Goal: Task Accomplishment & Management: Use online tool/utility

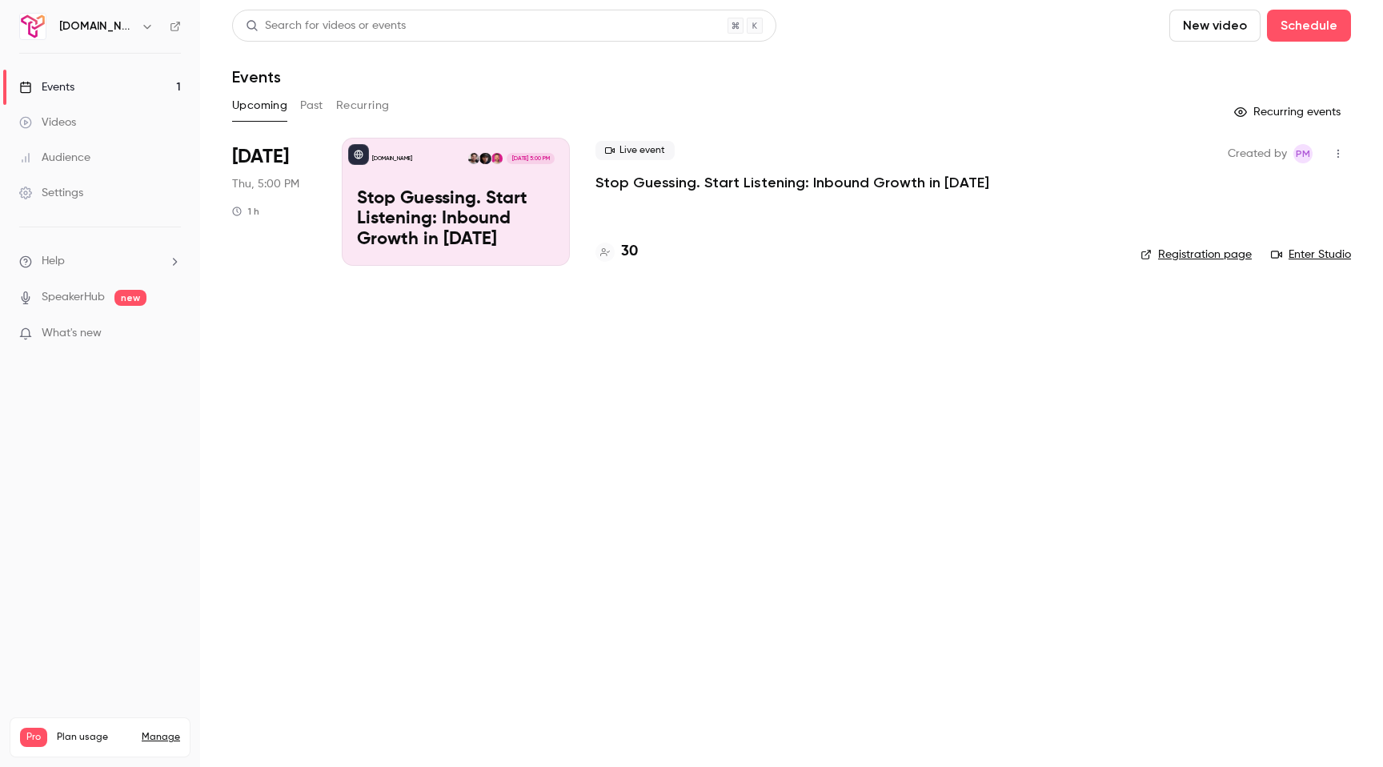
click at [1181, 252] on link "Registration page" at bounding box center [1196, 255] width 111 height 16
click at [67, 151] on div "Audience" at bounding box center [54, 158] width 71 height 16
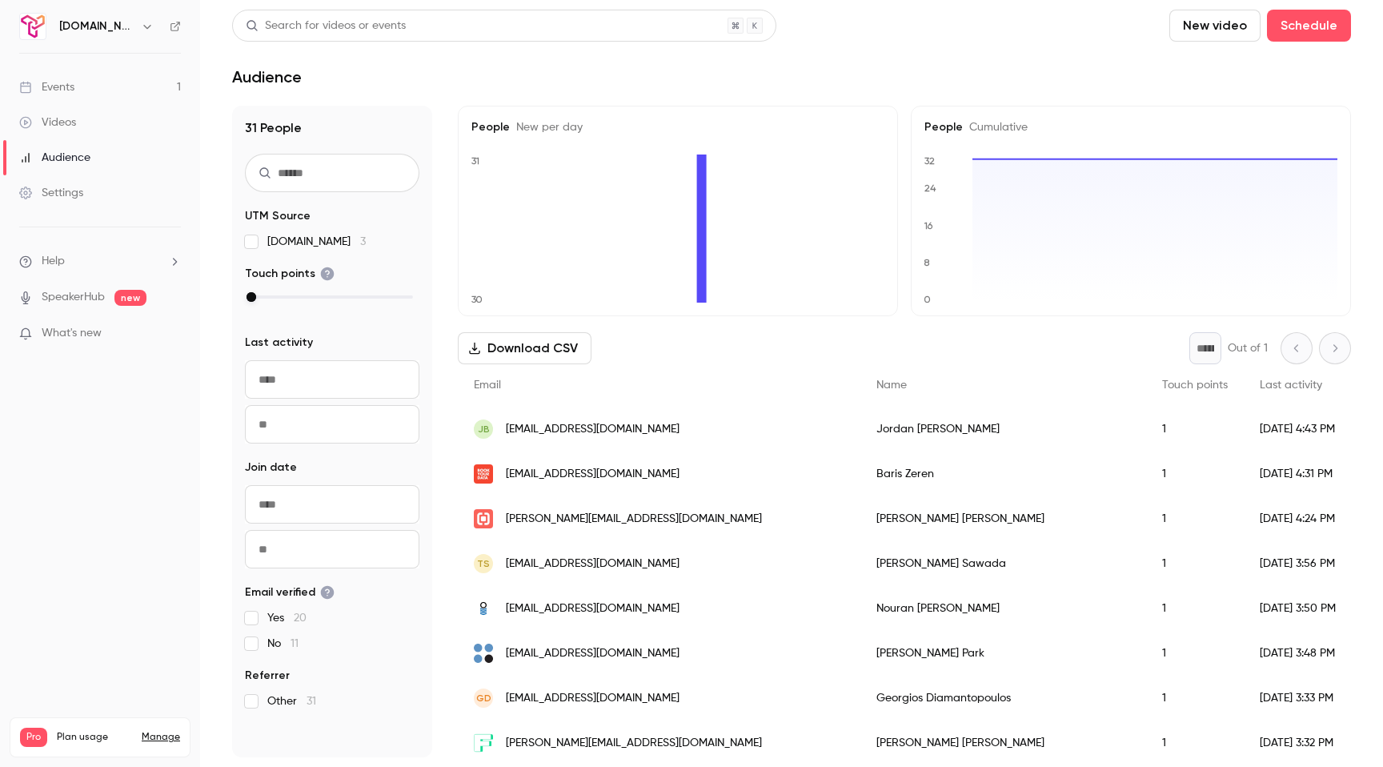
click at [62, 85] on div "Events" at bounding box center [46, 87] width 55 height 16
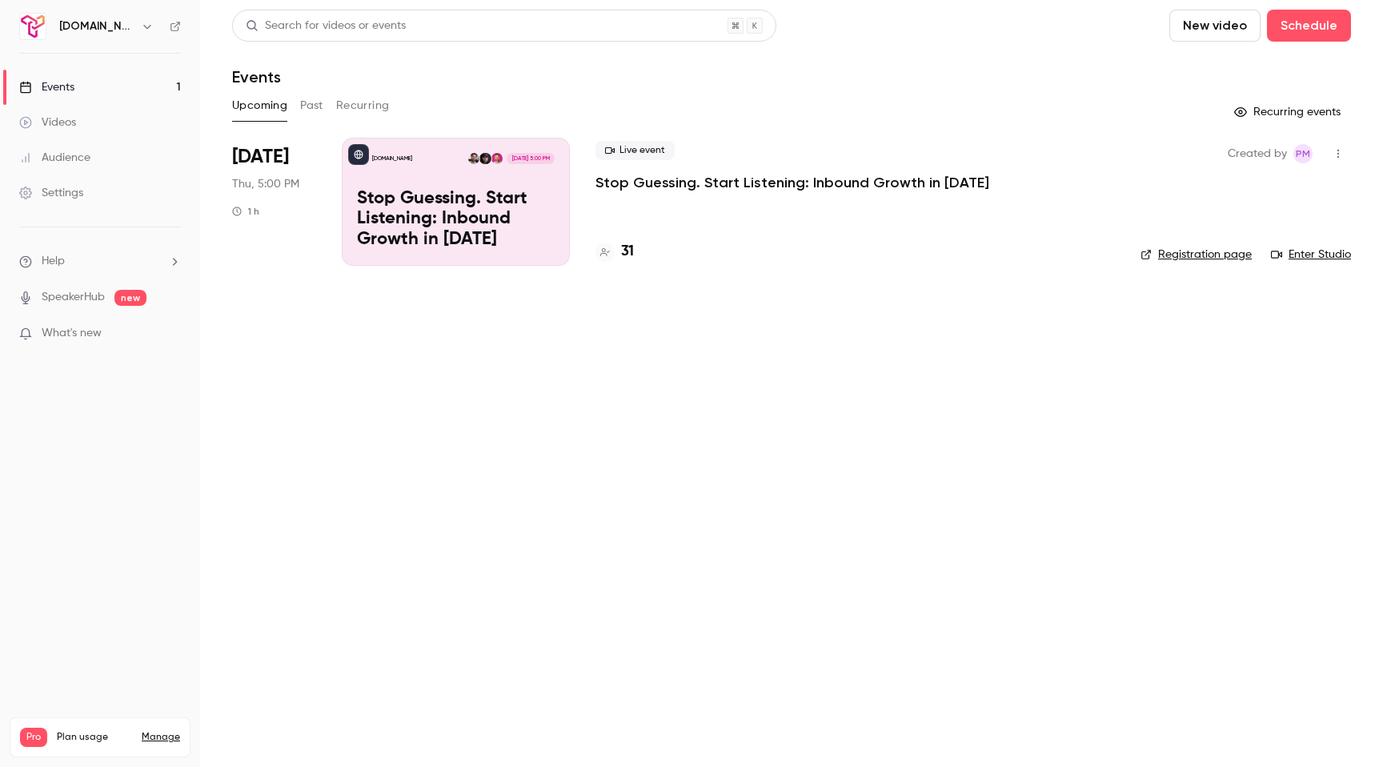
click at [59, 162] on div "Audience" at bounding box center [54, 158] width 71 height 16
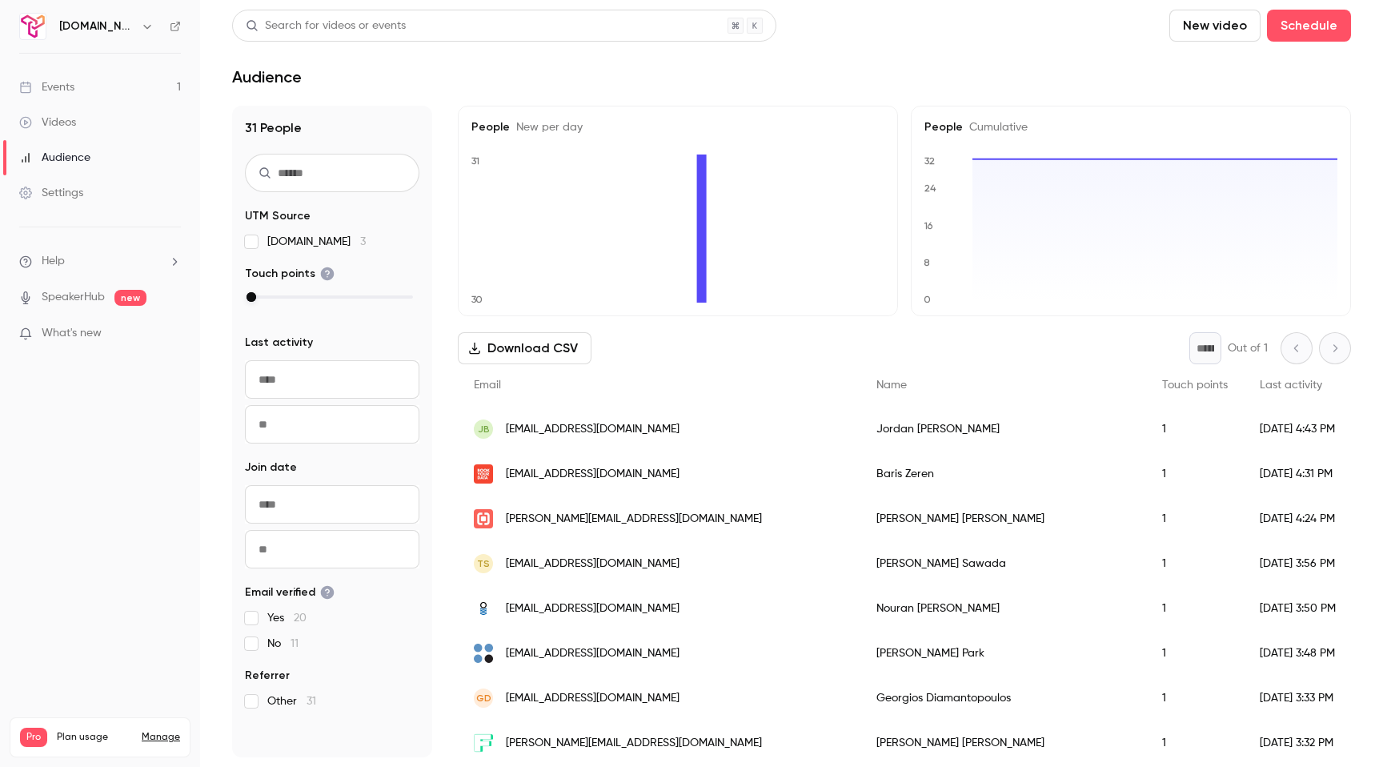
click at [65, 90] on div "Events" at bounding box center [46, 87] width 55 height 16
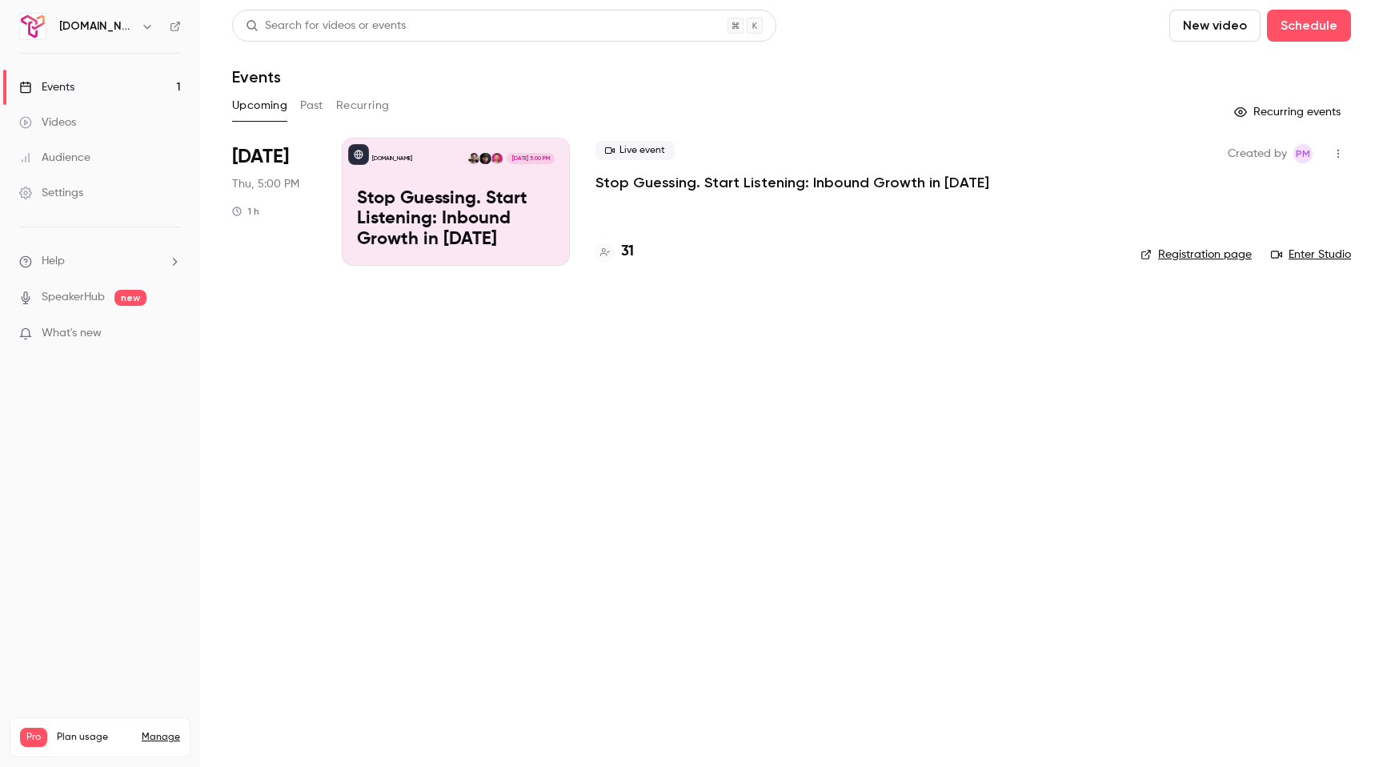
click at [552, 206] on p "Stop Guessing. Start Listening: Inbound Growth in [DATE]" at bounding box center [456, 220] width 198 height 62
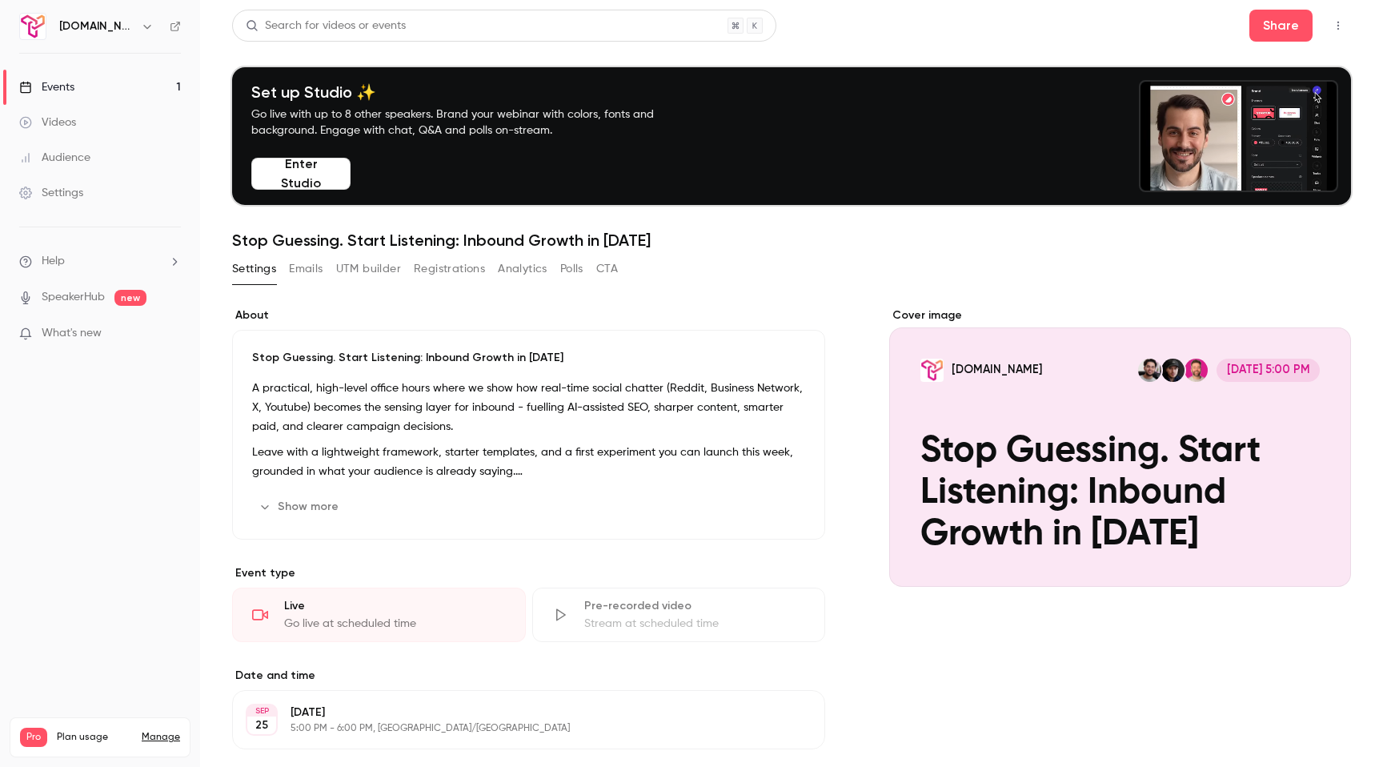
click at [373, 273] on button "UTM builder" at bounding box center [368, 269] width 65 height 26
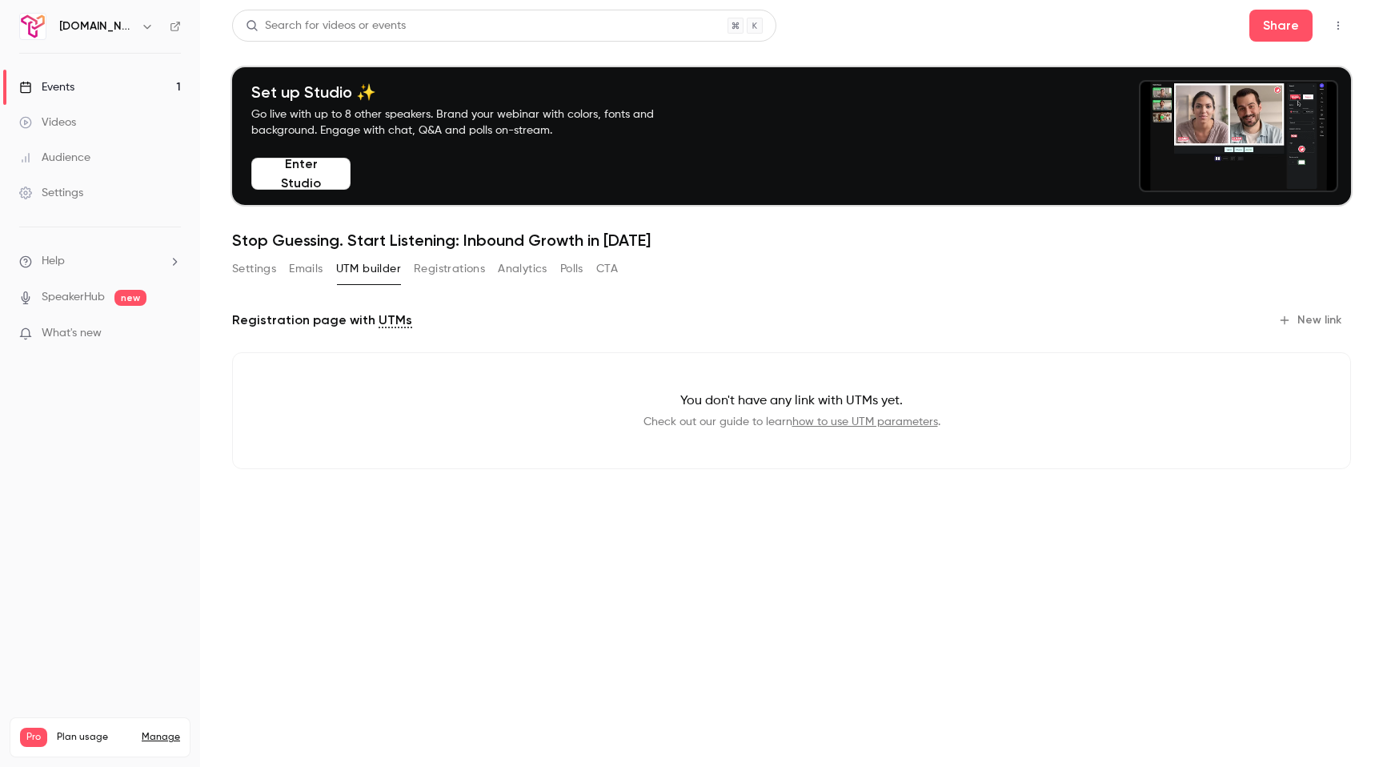
click at [1295, 316] on button "New link" at bounding box center [1311, 320] width 79 height 26
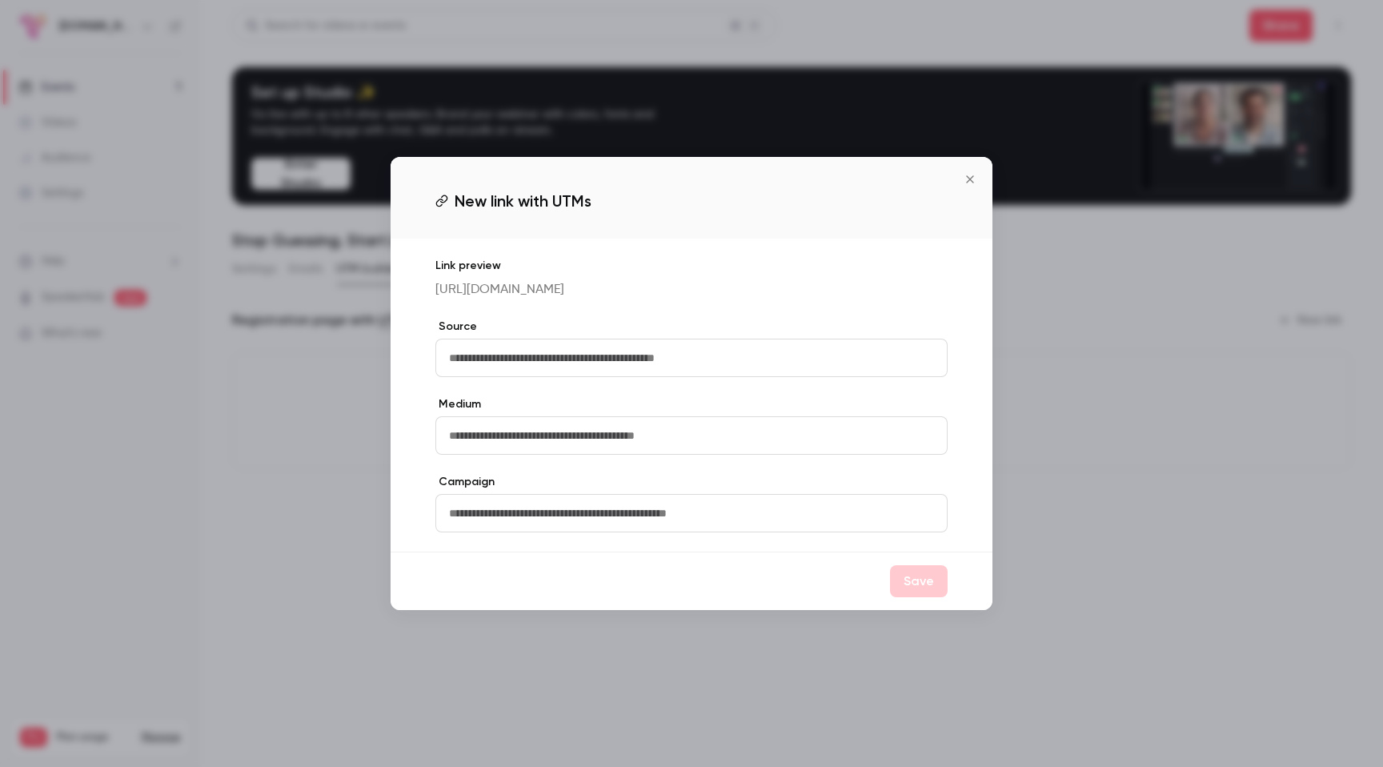
click at [599, 362] on input "text" at bounding box center [691, 358] width 512 height 38
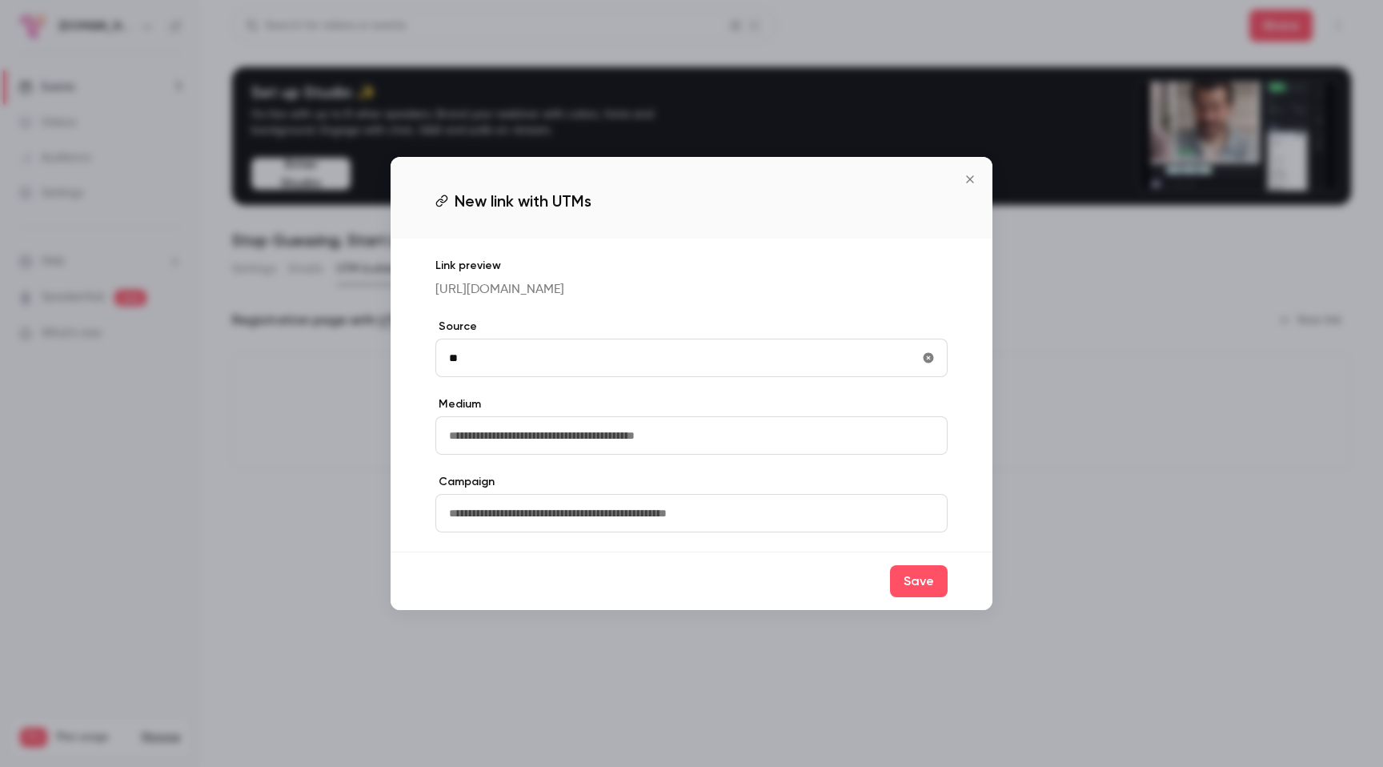
type input "*"
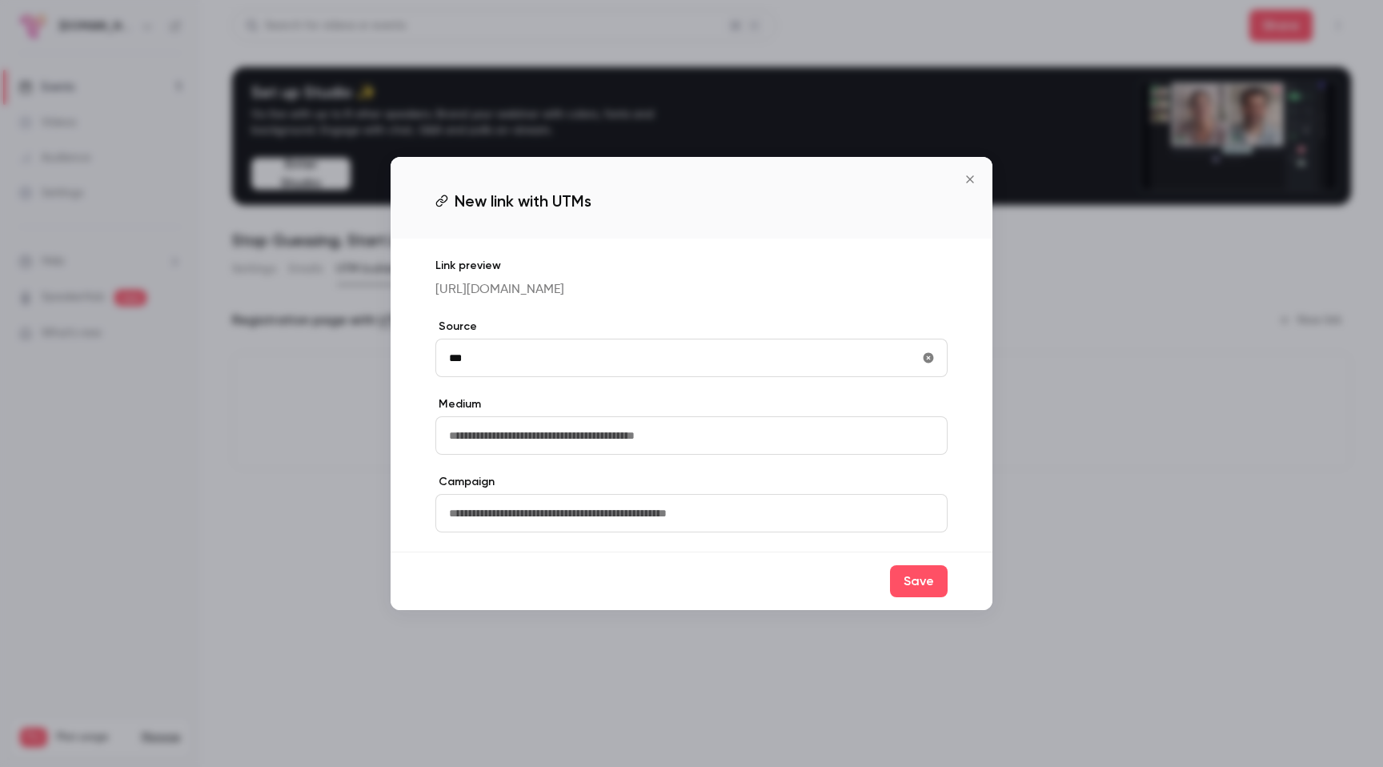
type input "***"
click at [631, 451] on input "text" at bounding box center [691, 435] width 512 height 38
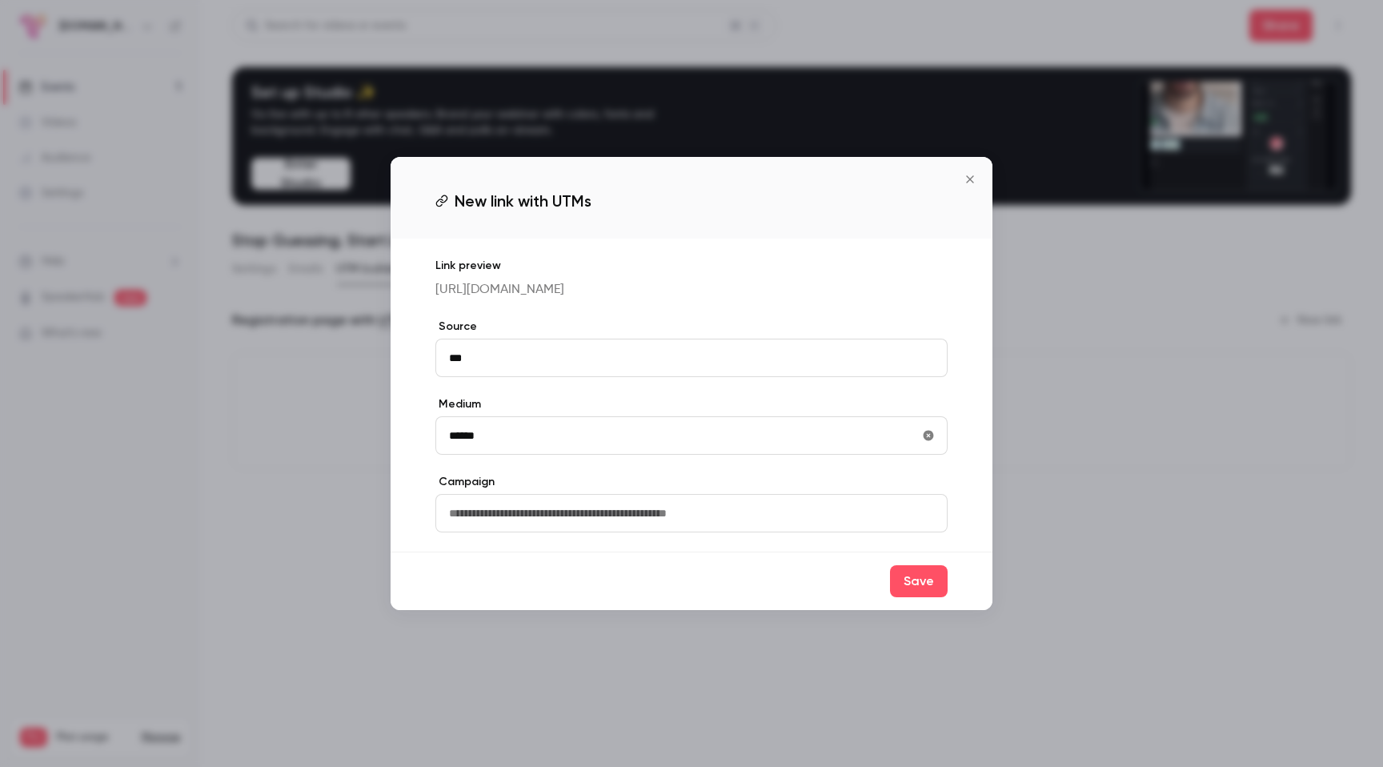
type input "******"
click at [644, 529] on input "text" at bounding box center [691, 513] width 512 height 38
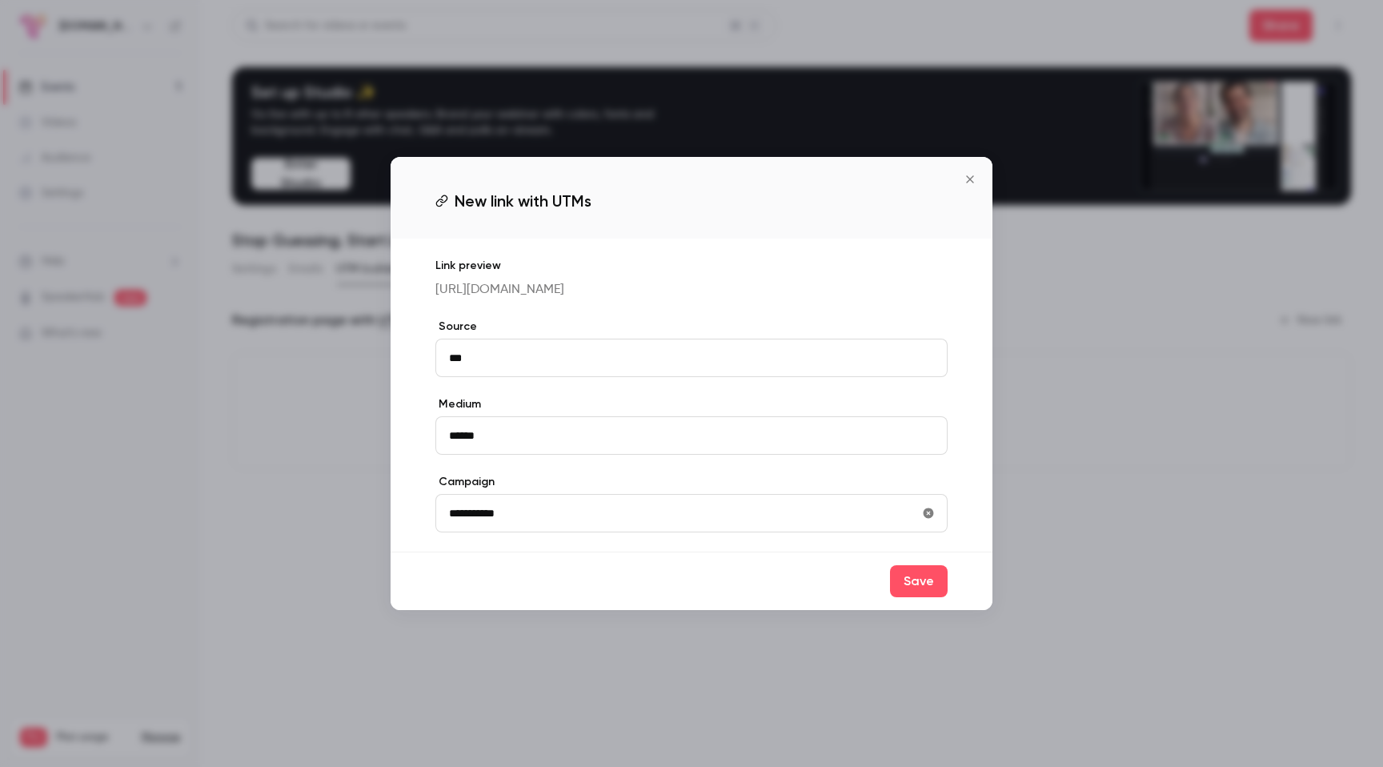
click at [477, 524] on input "**********" at bounding box center [691, 513] width 512 height 38
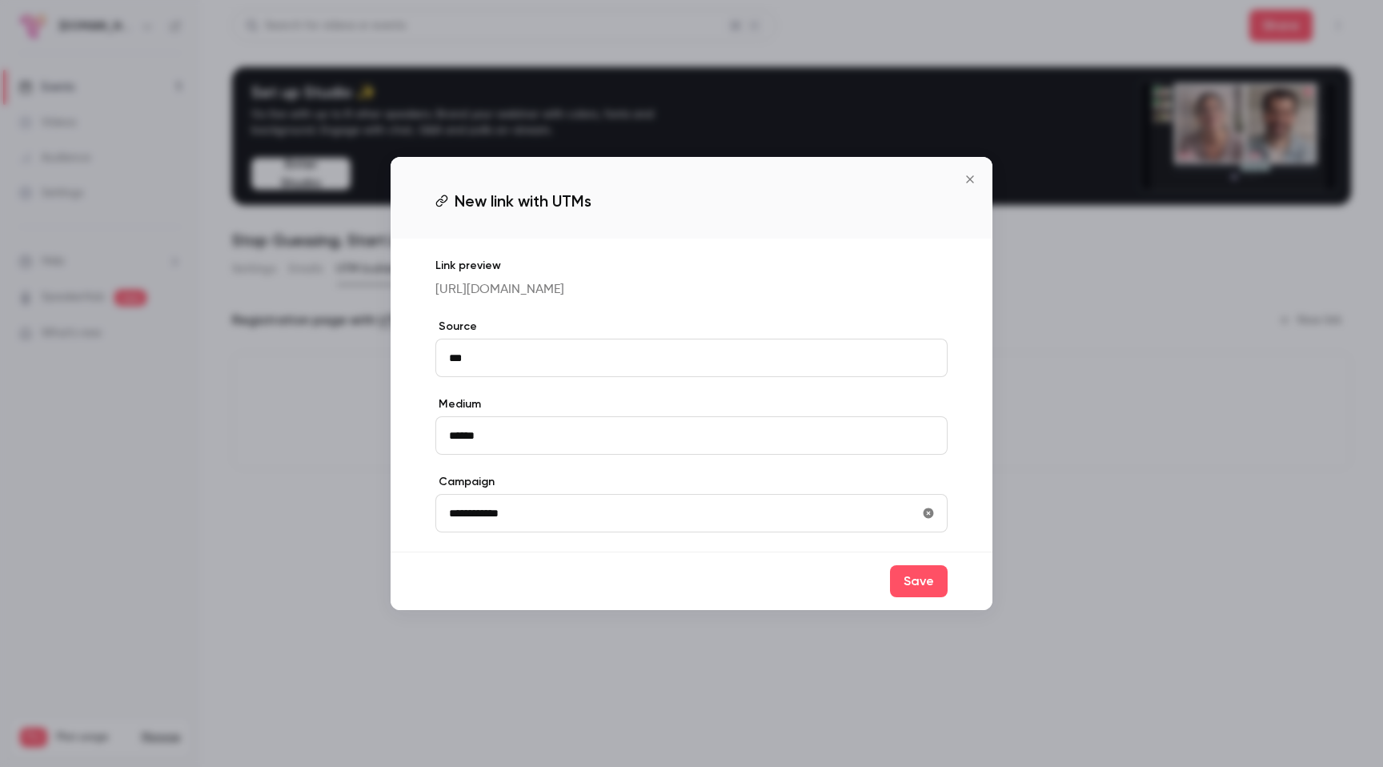
type input "**********"
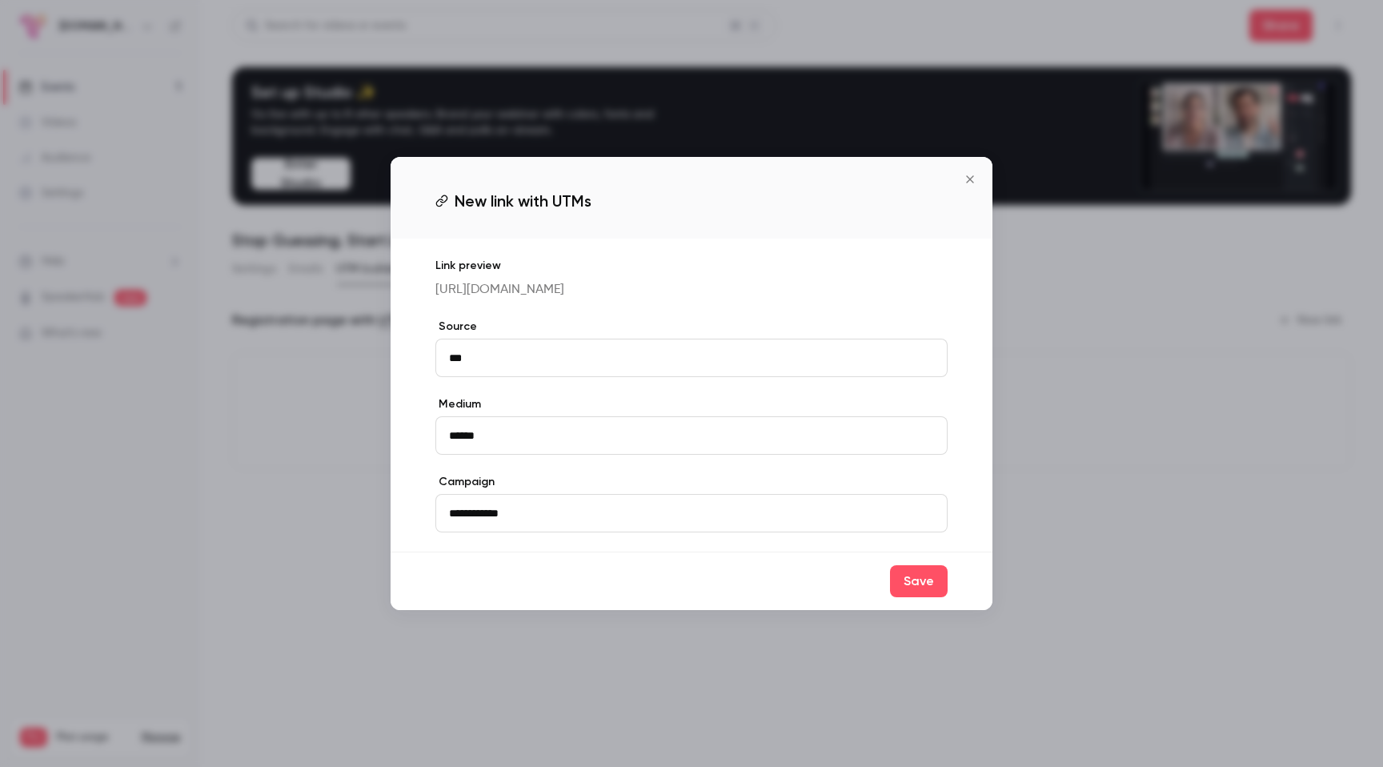
click at [580, 487] on label "Campaign" at bounding box center [691, 482] width 512 height 16
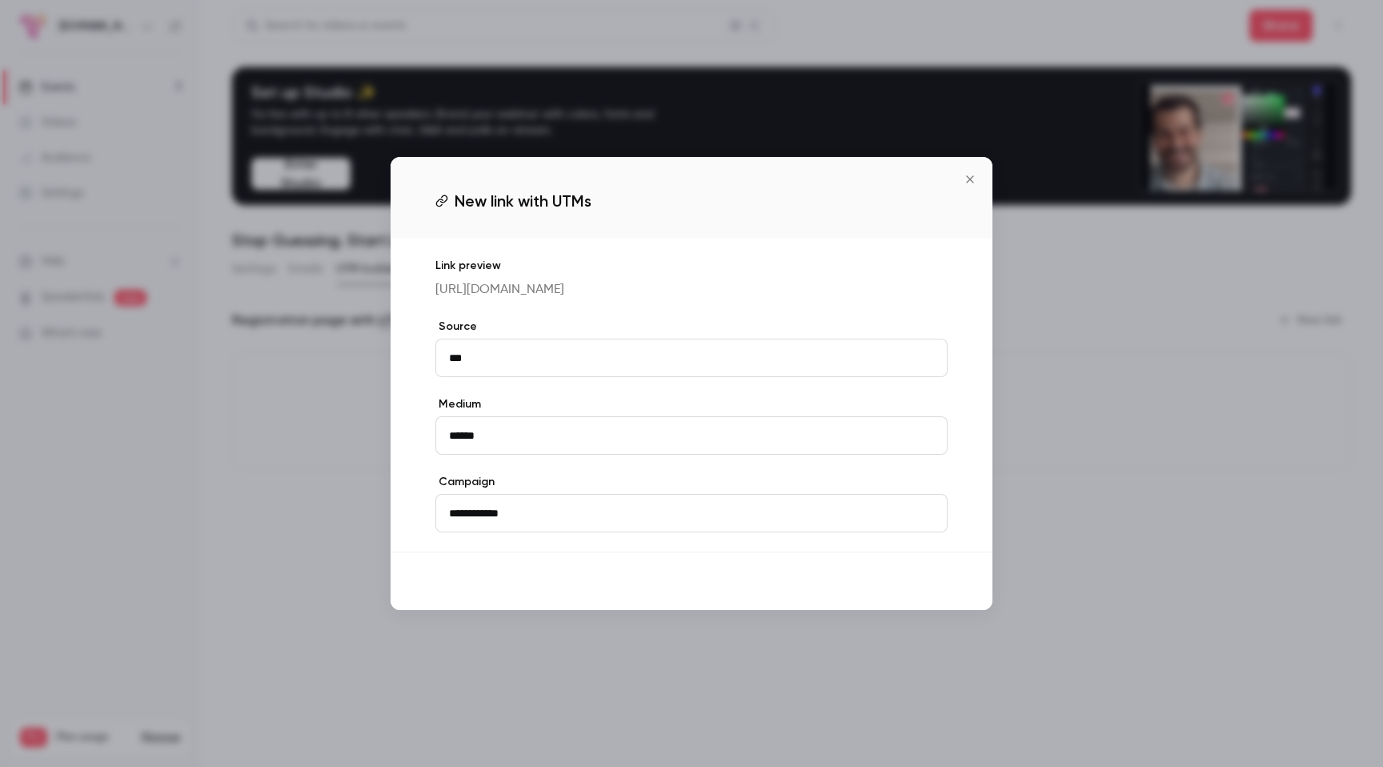
click at [909, 593] on button "Save" at bounding box center [919, 581] width 58 height 32
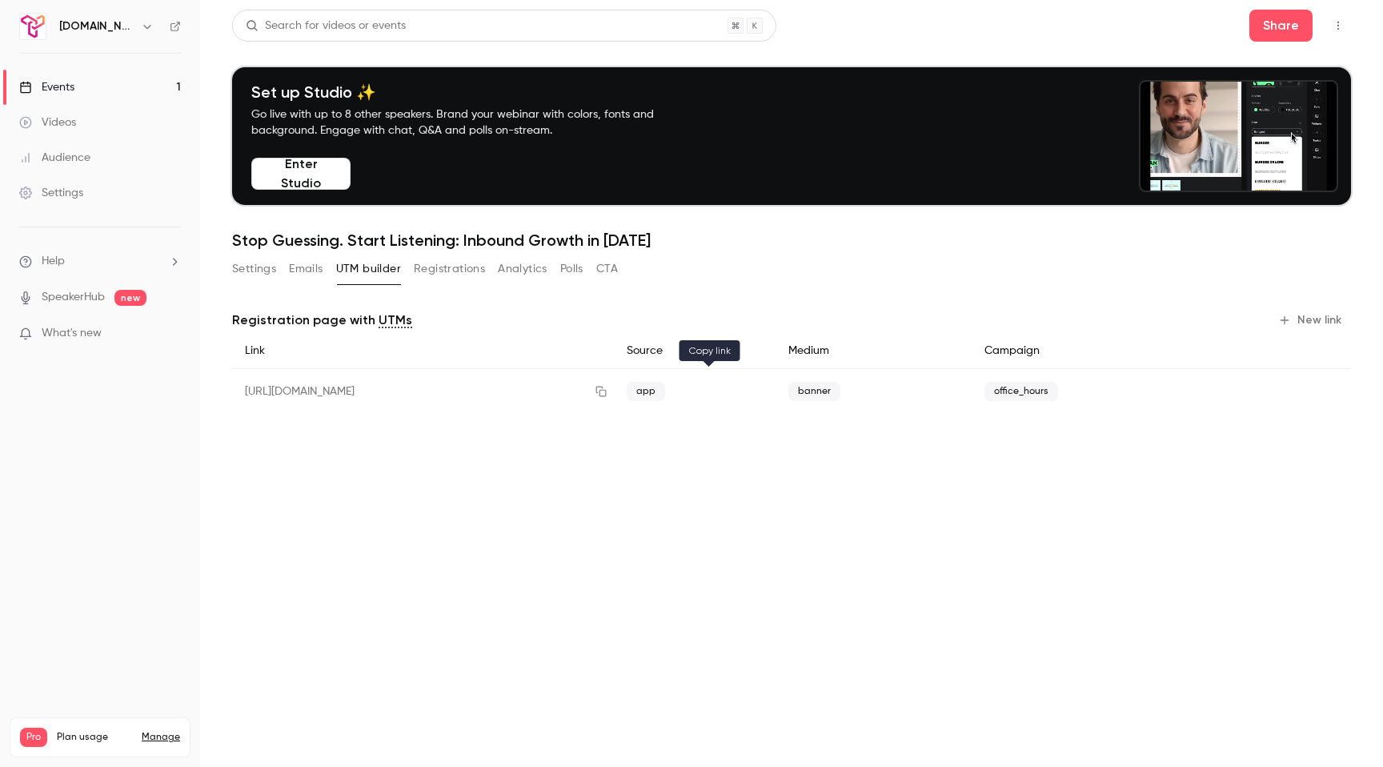
click at [607, 391] on icon "button" at bounding box center [601, 392] width 10 height 10
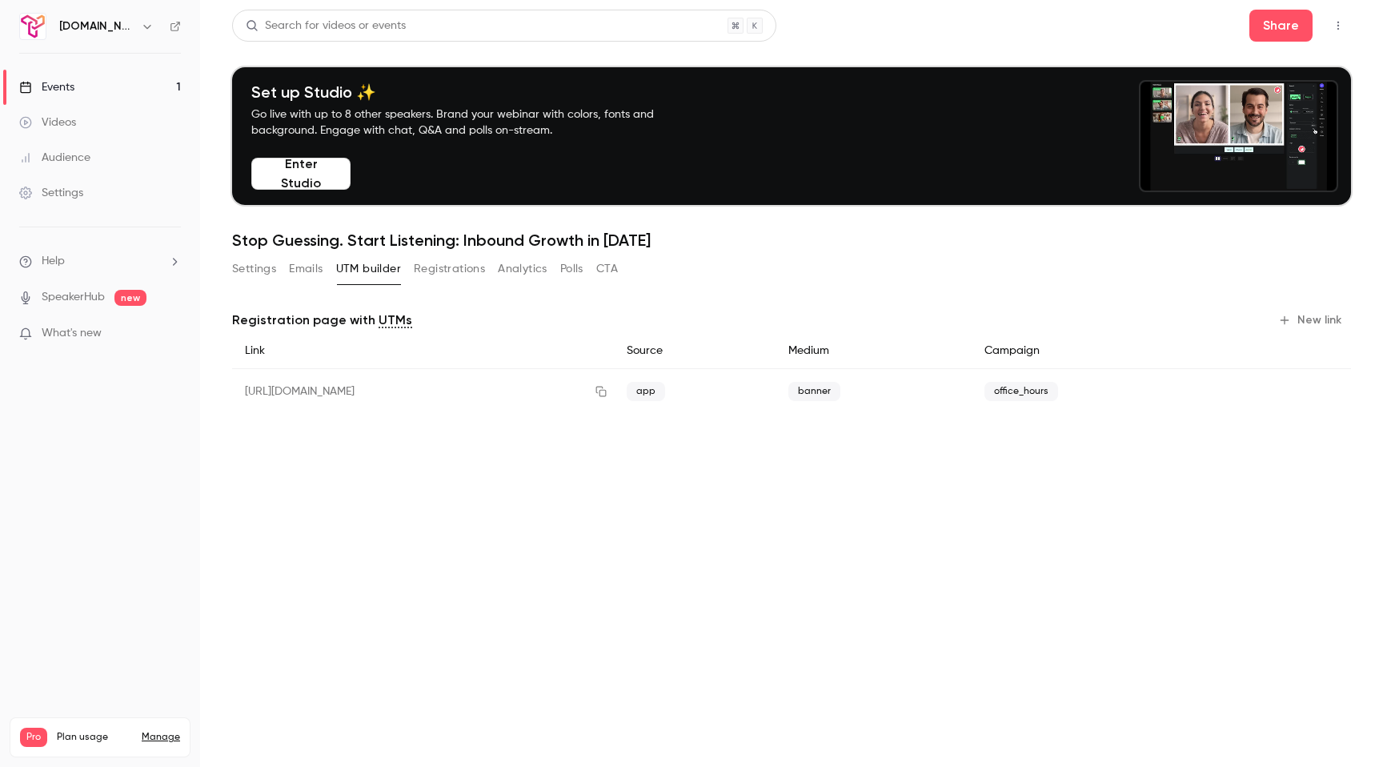
click at [55, 166] on link "Audience" at bounding box center [100, 157] width 200 height 35
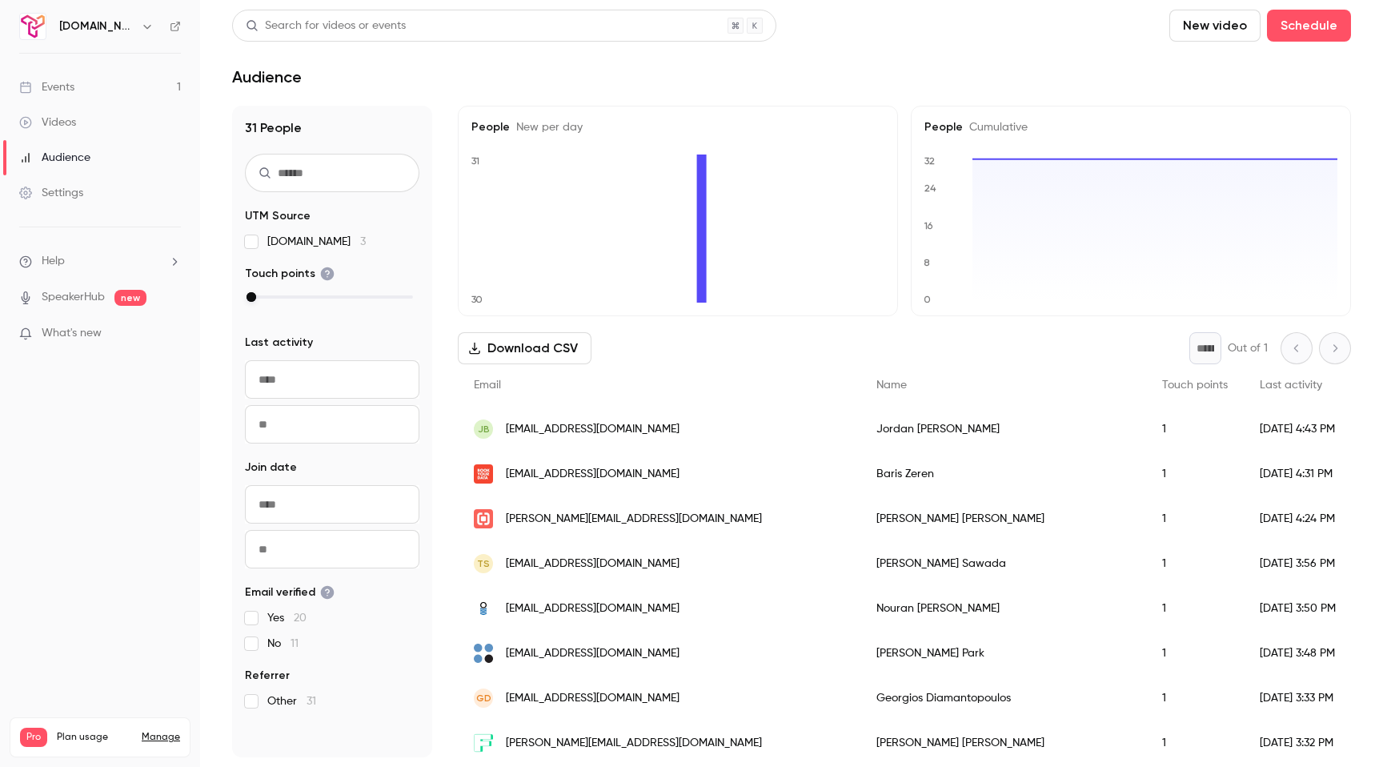
click at [284, 242] on span "newsletter.trigify.io 3" at bounding box center [316, 242] width 98 height 16
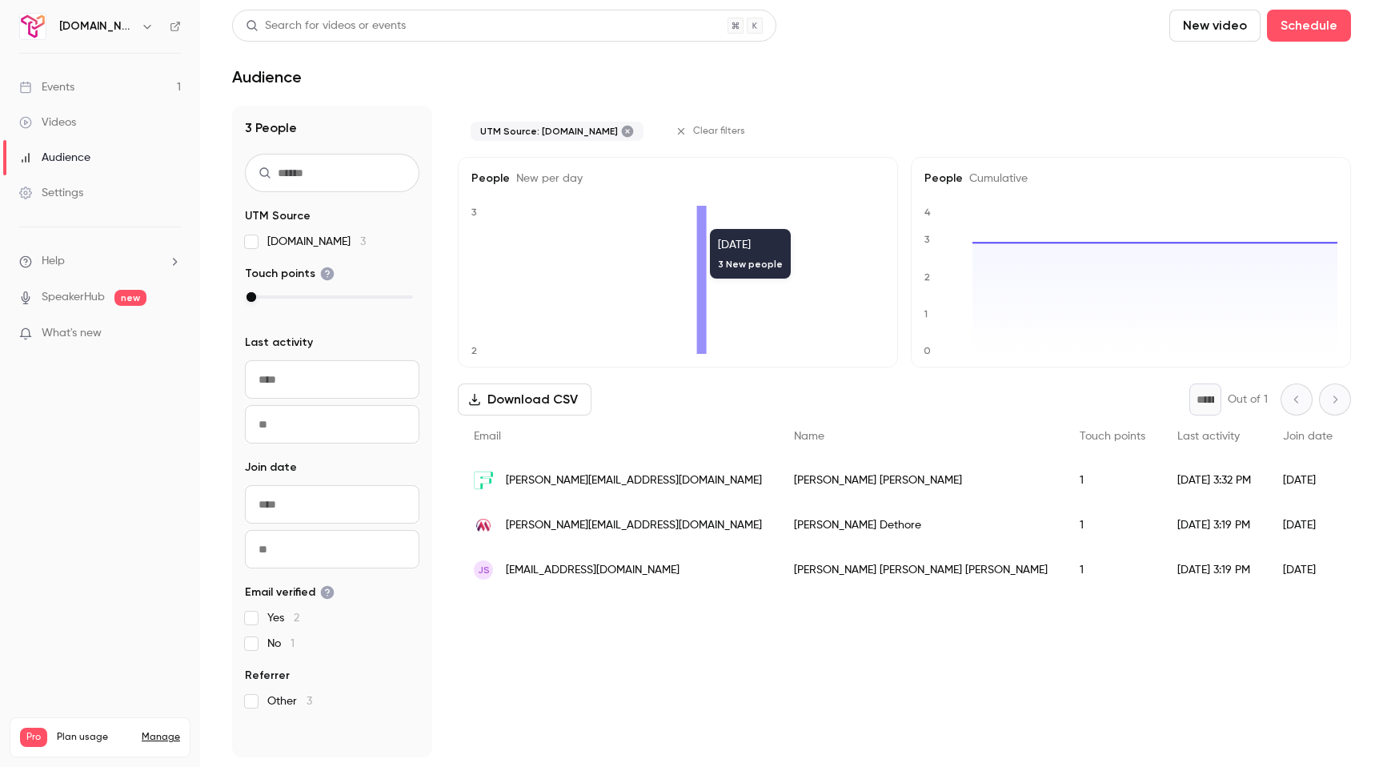
click at [628, 132] on icon at bounding box center [627, 131] width 13 height 13
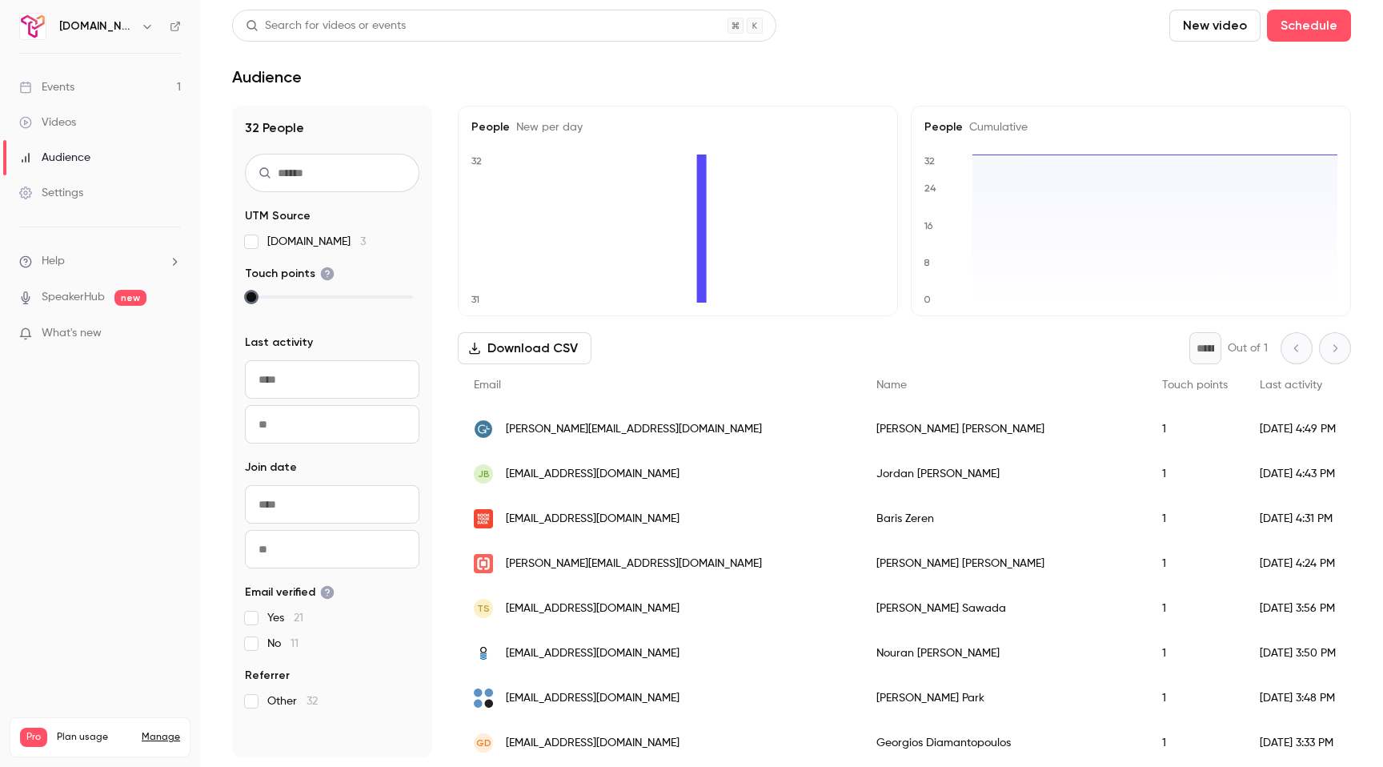
drag, startPoint x: 255, startPoint y: 299, endPoint x: 301, endPoint y: 298, distance: 46.4
click at [301, 298] on div at bounding box center [332, 296] width 162 height 11
click at [58, 79] on div "Events" at bounding box center [46, 87] width 55 height 16
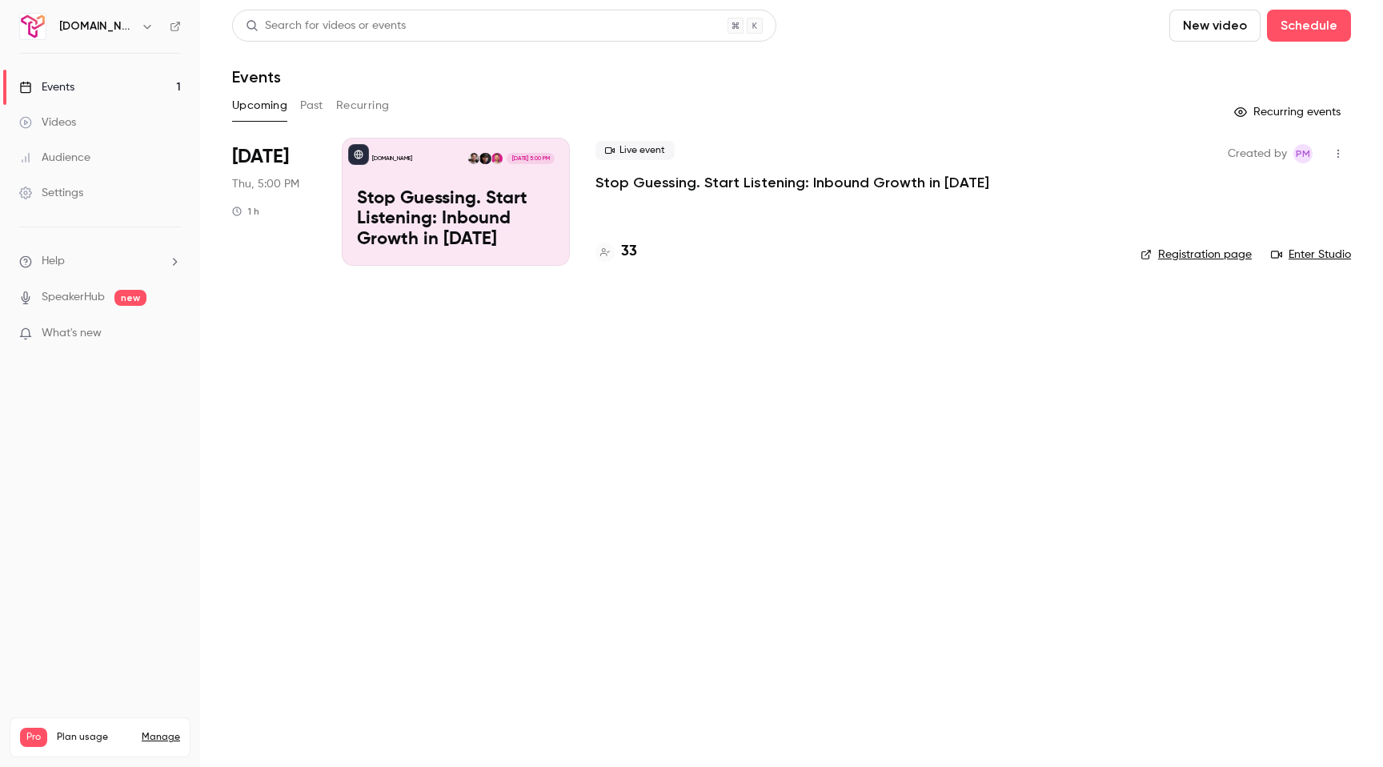
click at [532, 183] on div "[DOMAIN_NAME] [DATE] 5:00 PM Stop Guessing. Start Listening: Inbound Growth in …" at bounding box center [456, 202] width 228 height 128
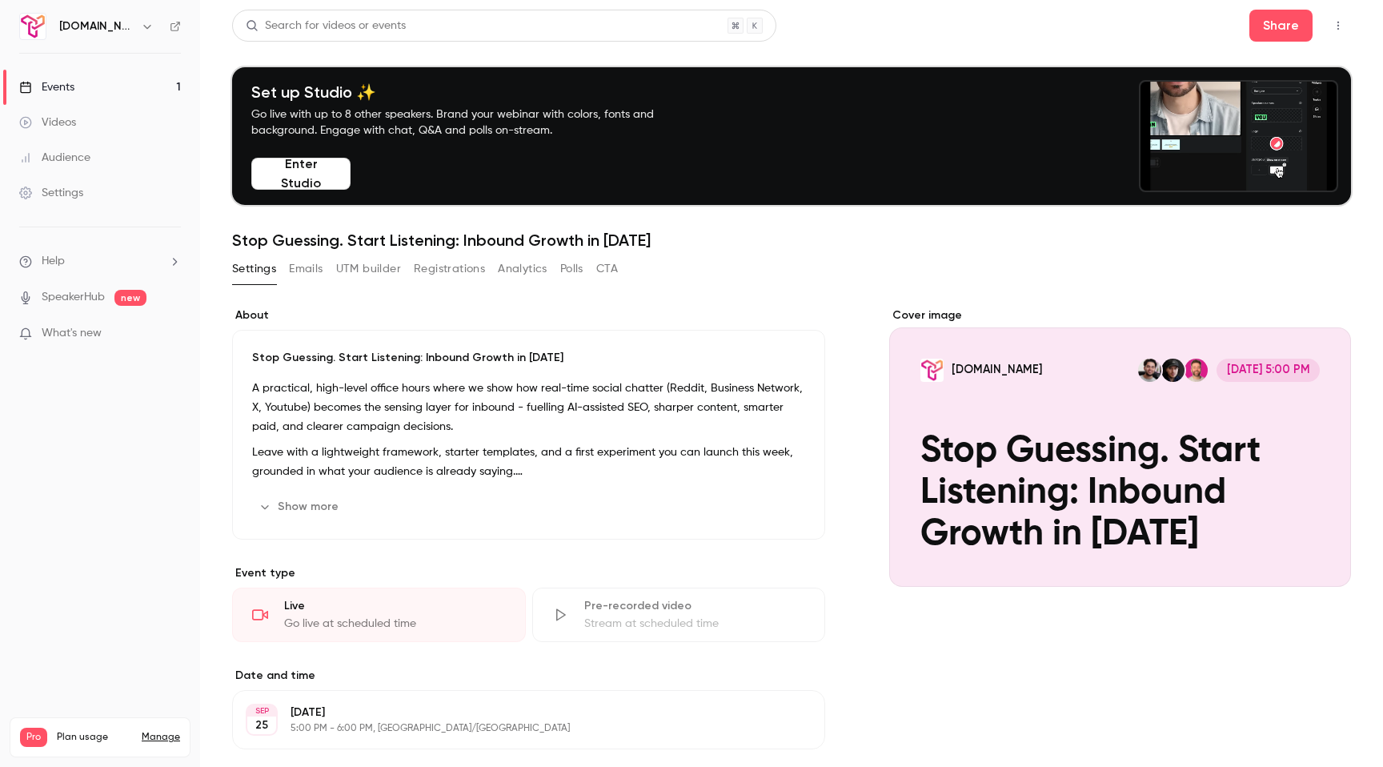
click at [364, 270] on button "UTM builder" at bounding box center [368, 269] width 65 height 26
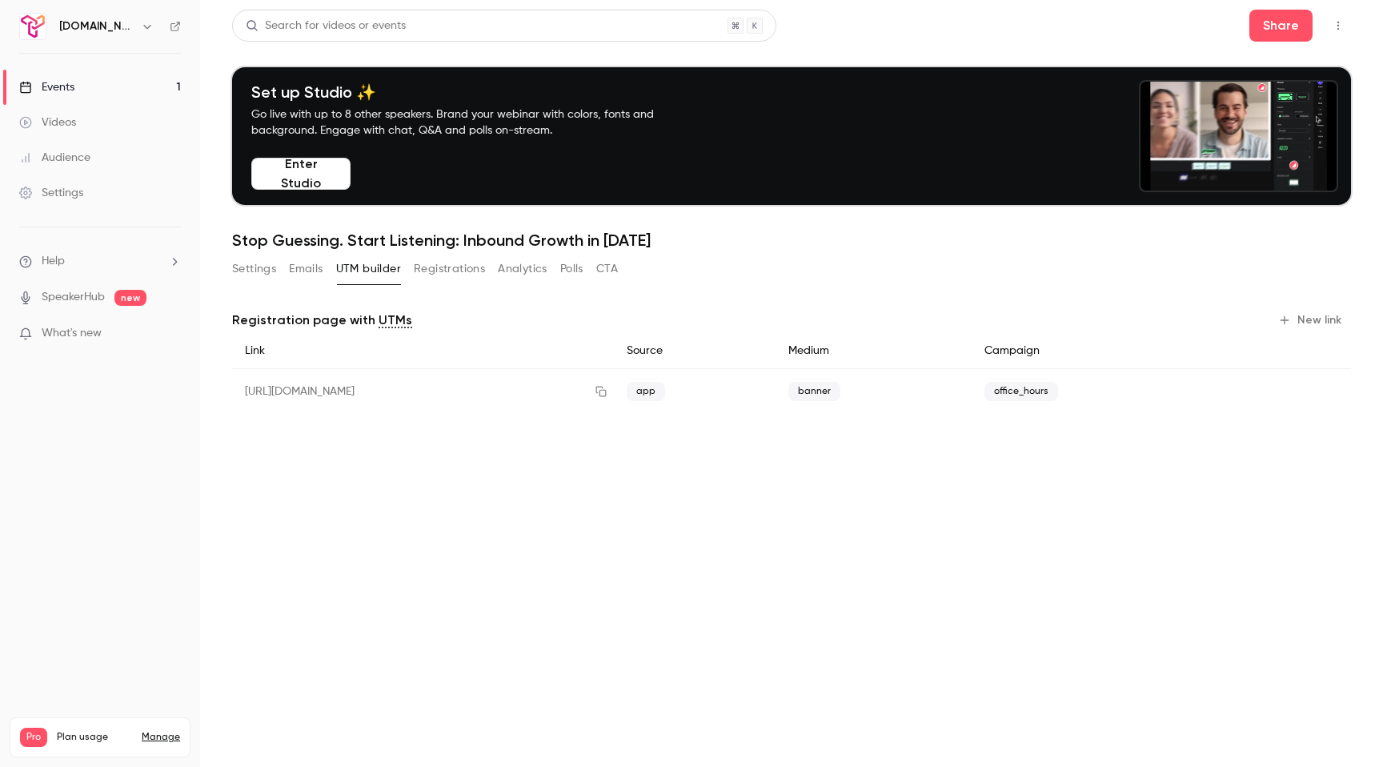
click at [1291, 320] on icon "button" at bounding box center [1284, 320] width 13 height 13
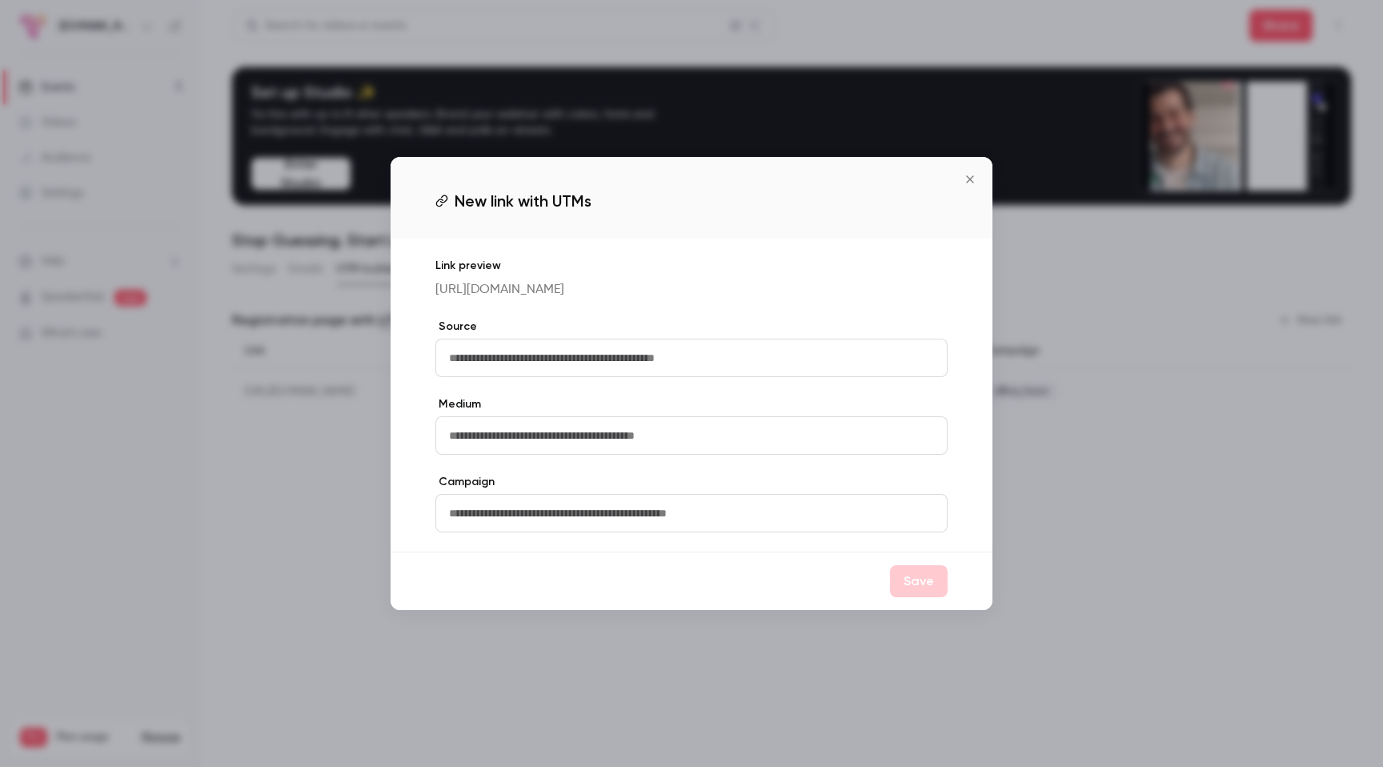
click at [552, 364] on input "text" at bounding box center [691, 358] width 512 height 38
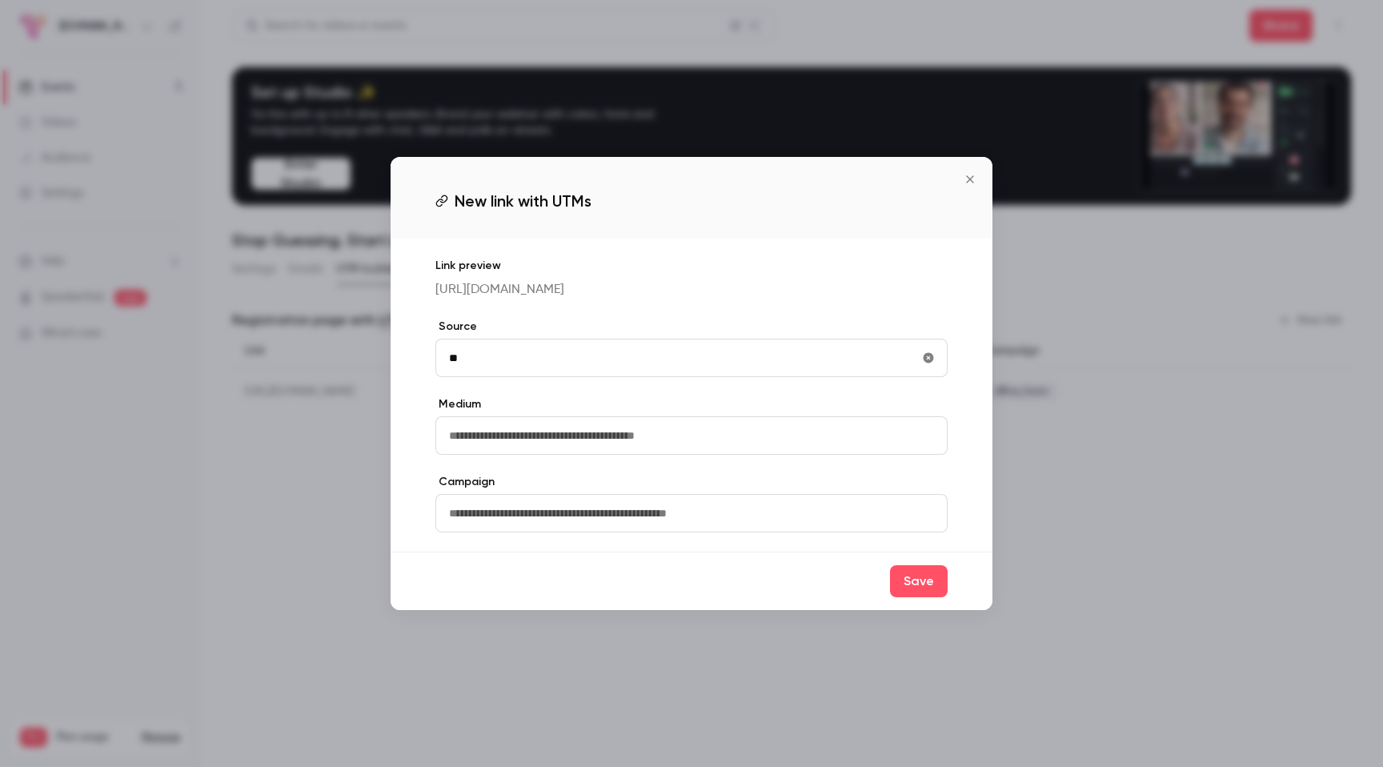
type input "*"
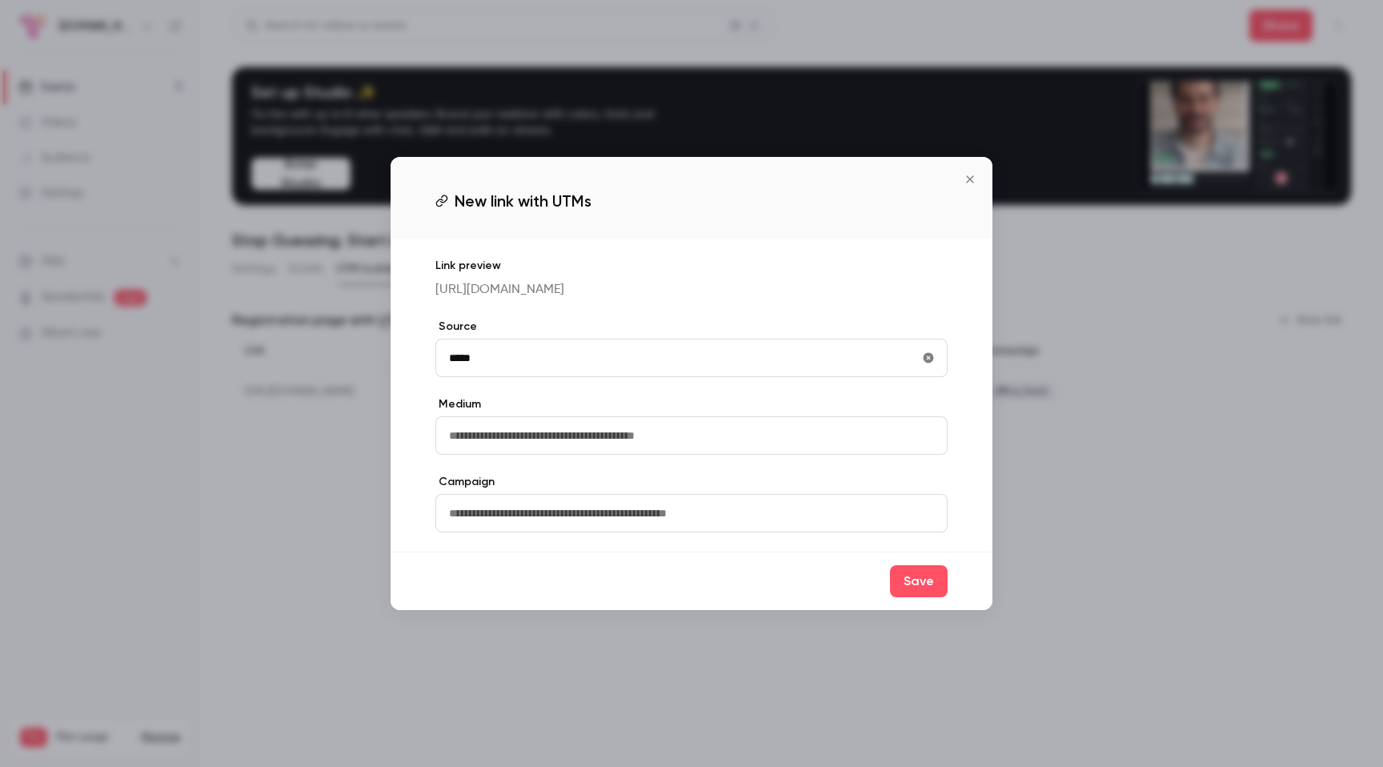
type input "*****"
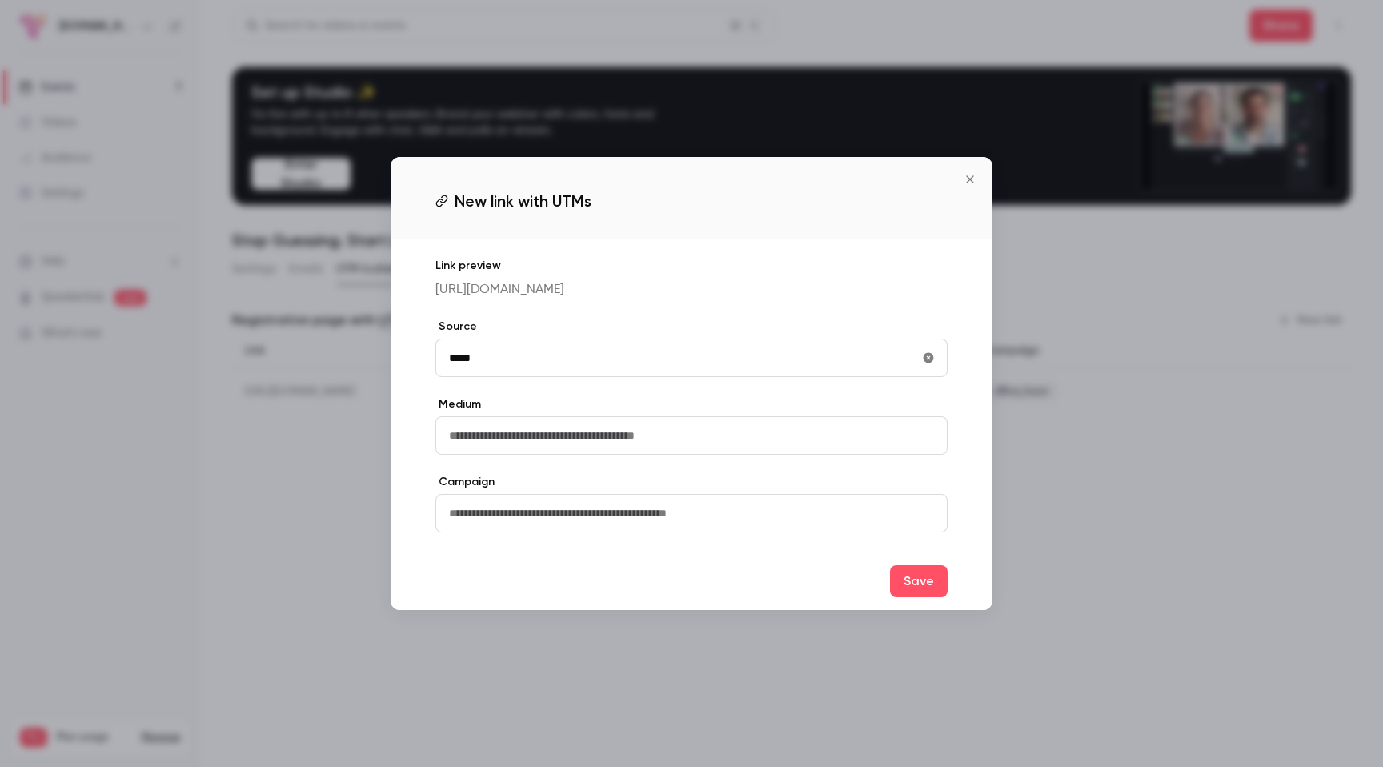
click at [498, 455] on input "text" at bounding box center [691, 435] width 512 height 38
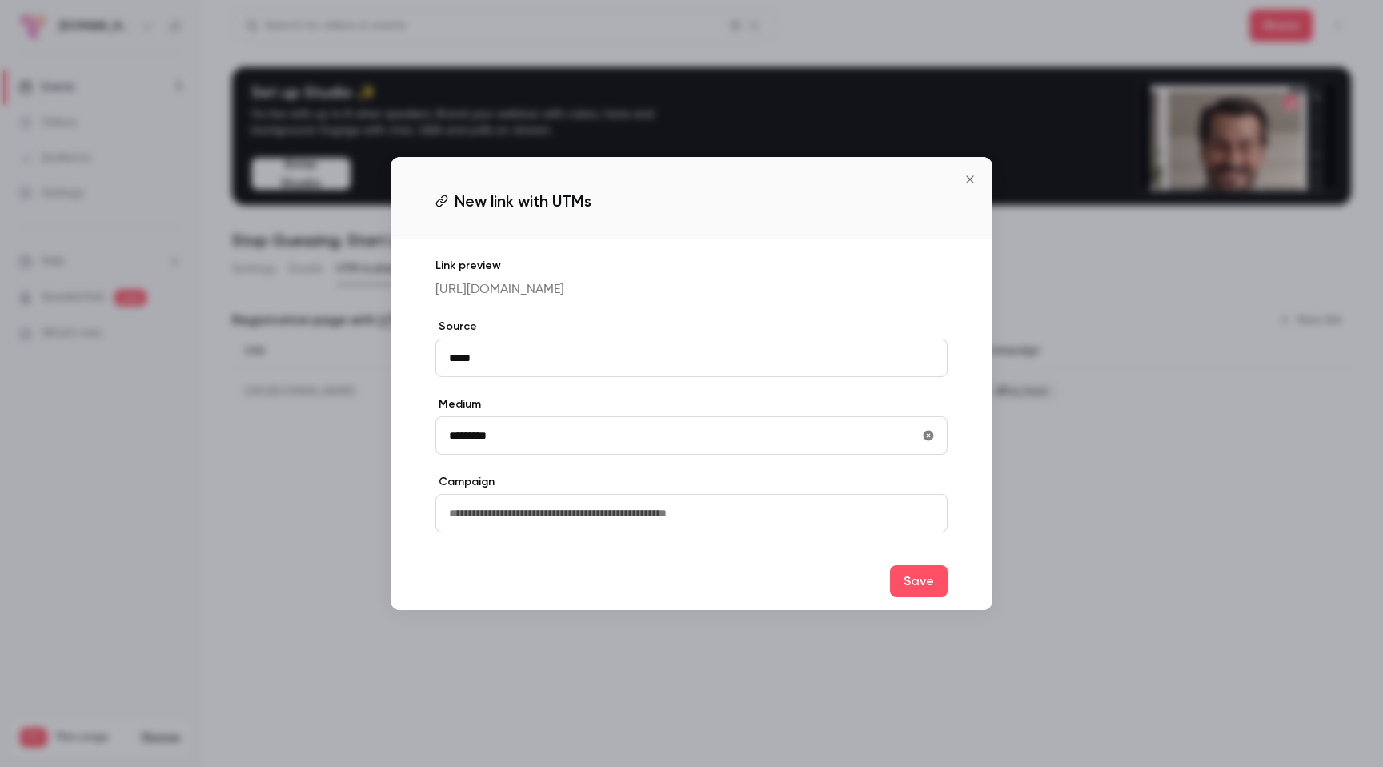
type input "*********"
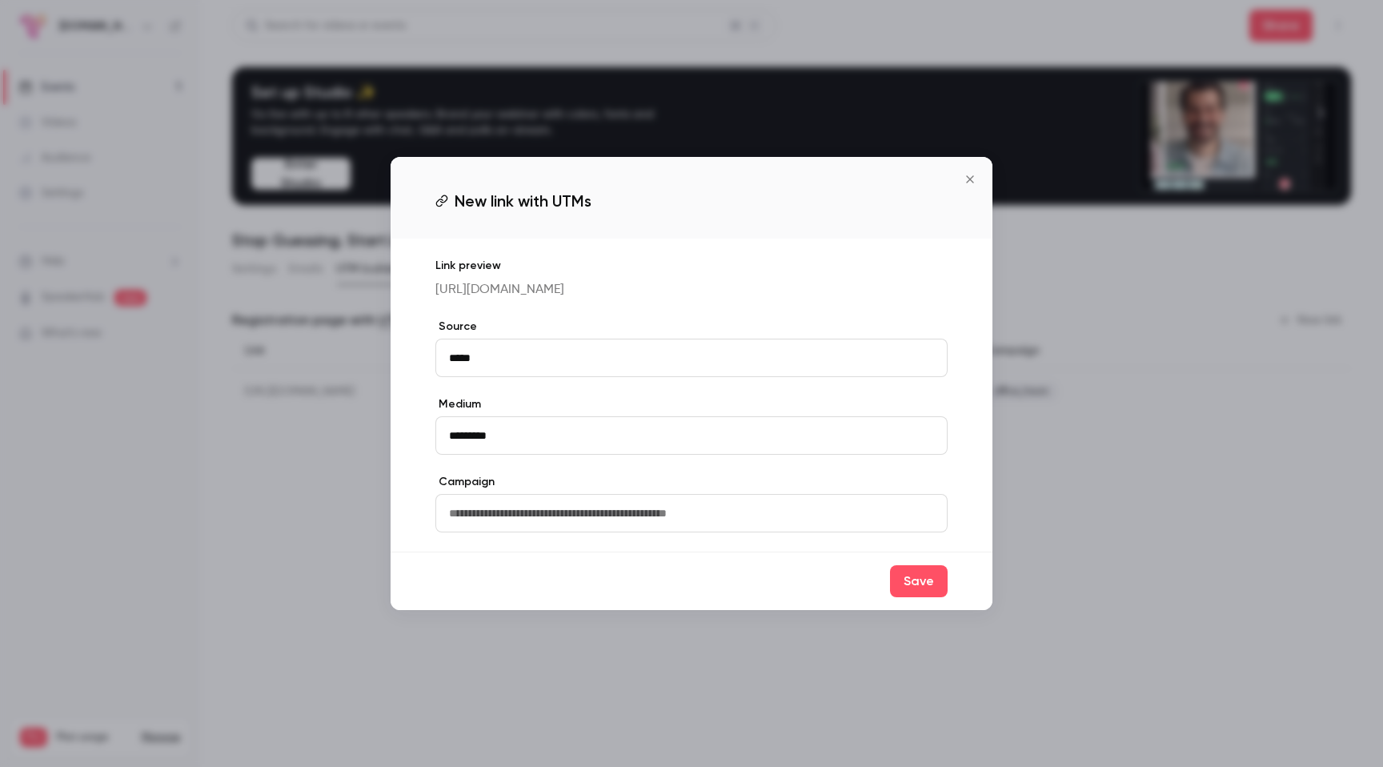
click at [518, 520] on input "text" at bounding box center [691, 513] width 512 height 38
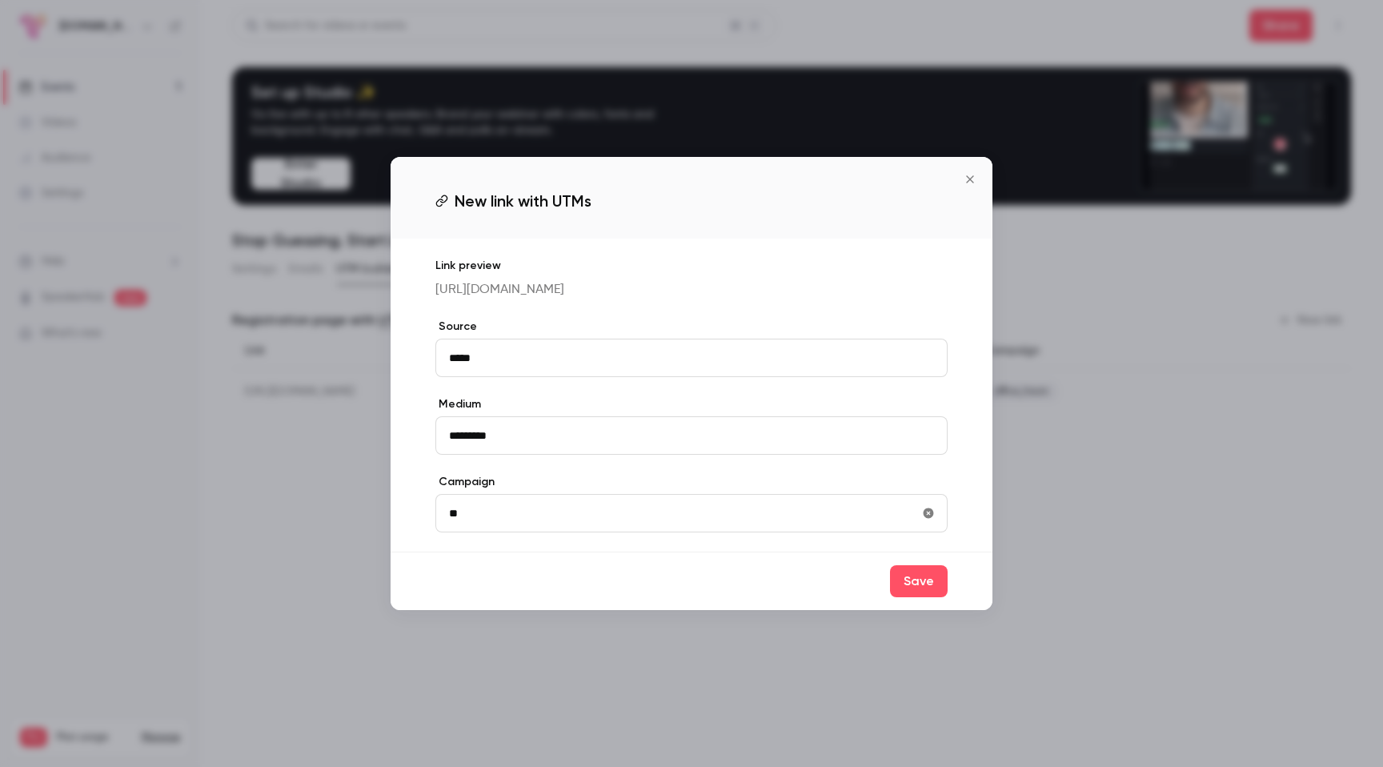
type input "*"
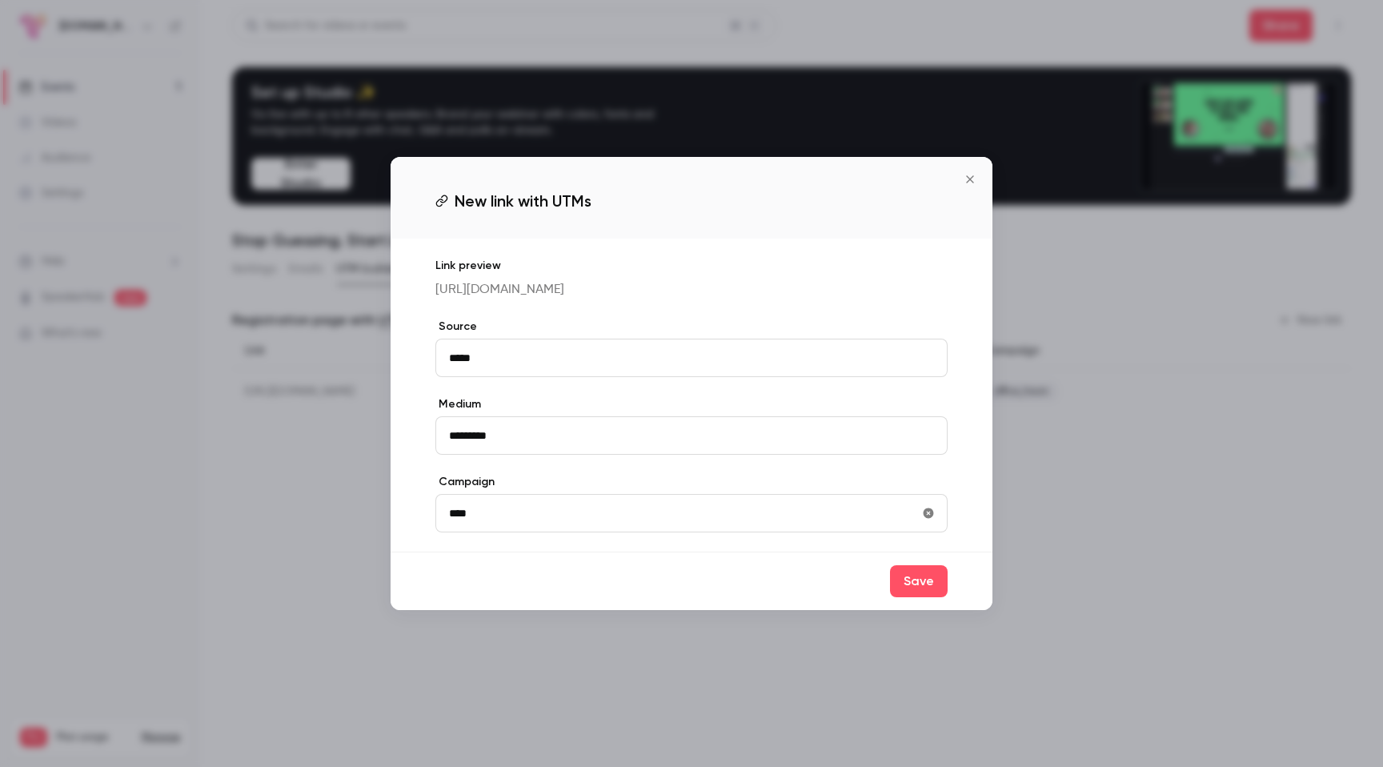
type input "**********"
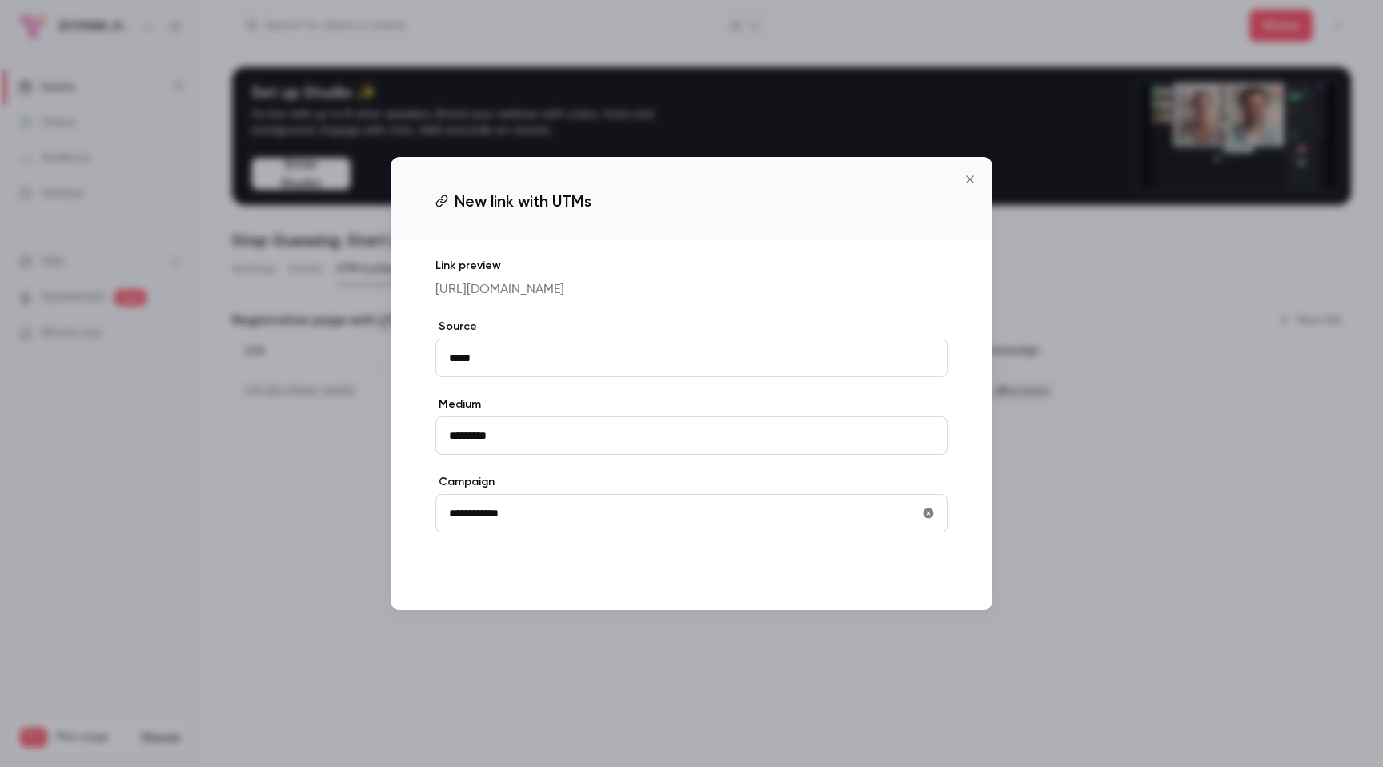
click at [919, 592] on button "Save" at bounding box center [919, 581] width 58 height 32
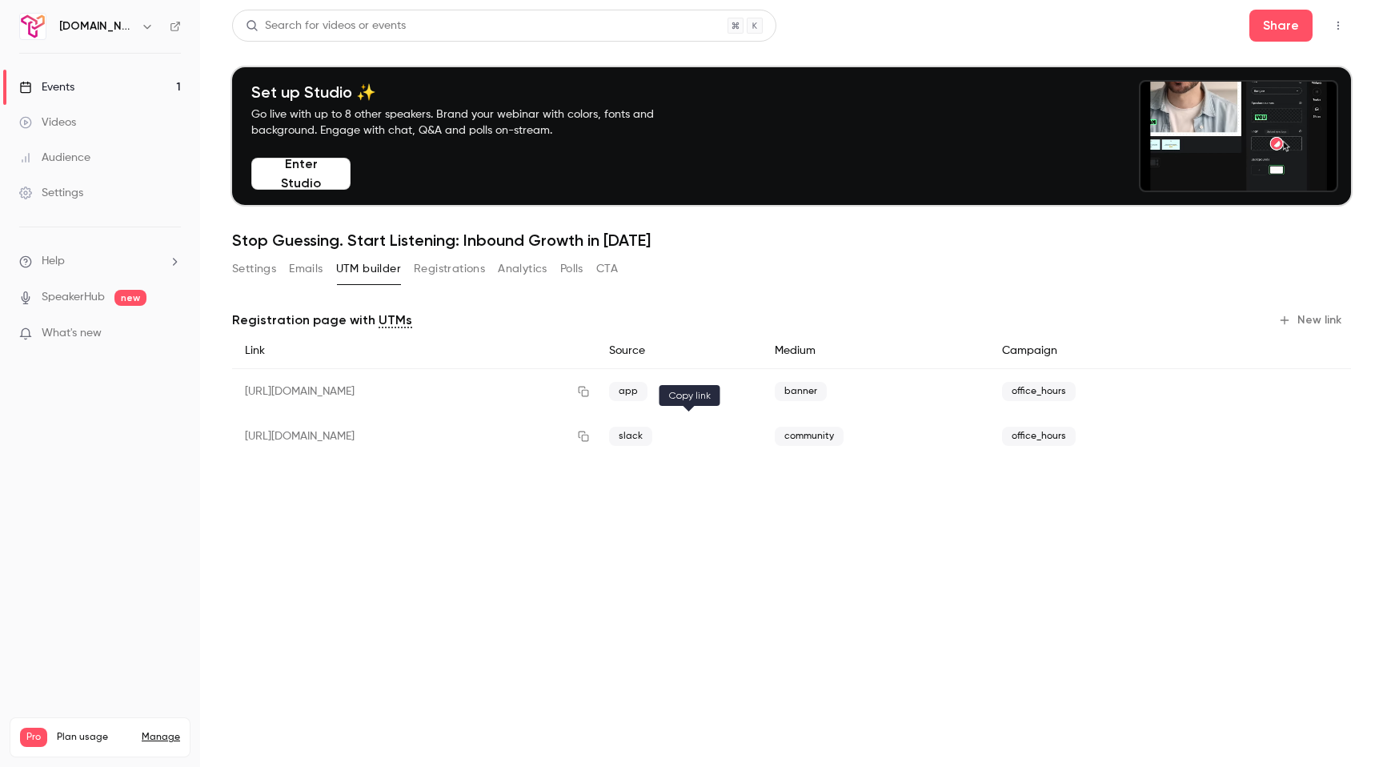
click at [588, 441] on icon "button" at bounding box center [583, 436] width 10 height 10
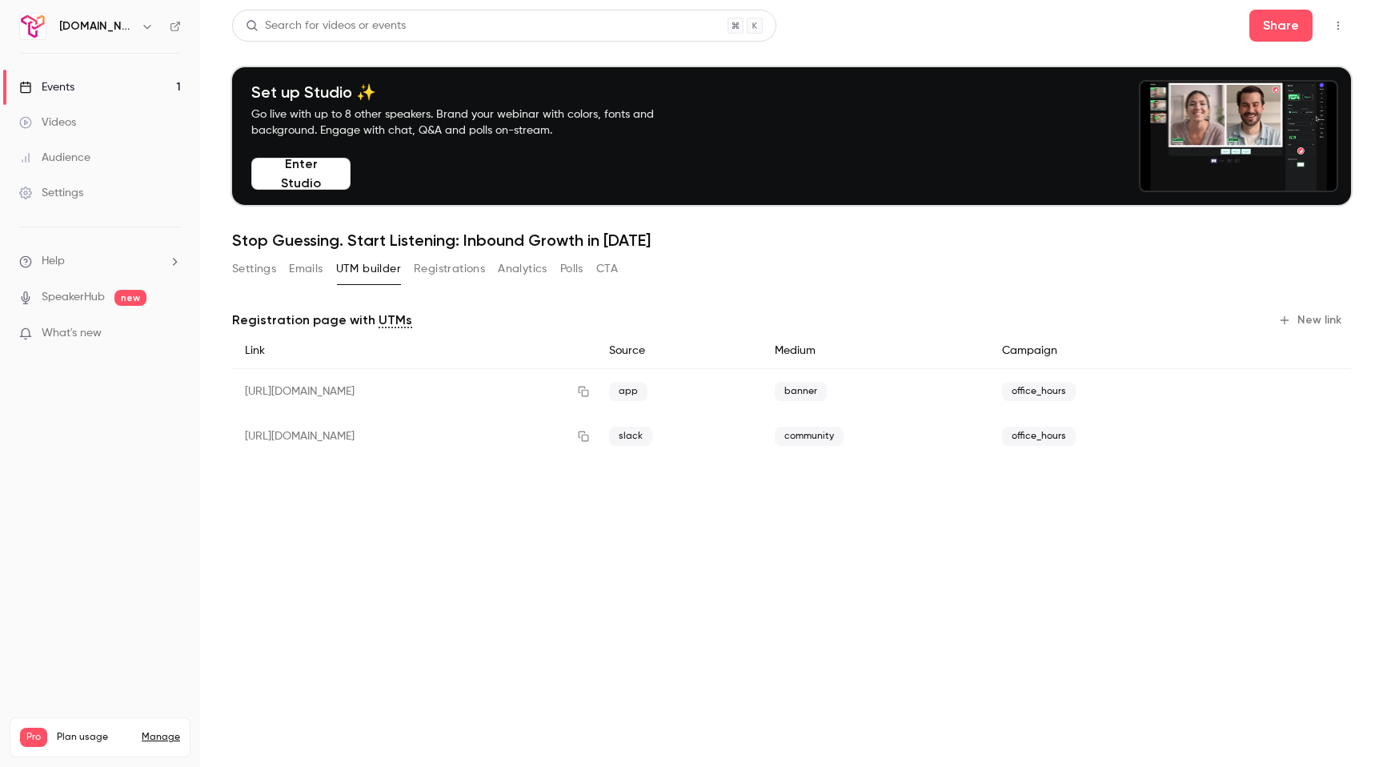
click at [59, 166] on link "Audience" at bounding box center [100, 157] width 200 height 35
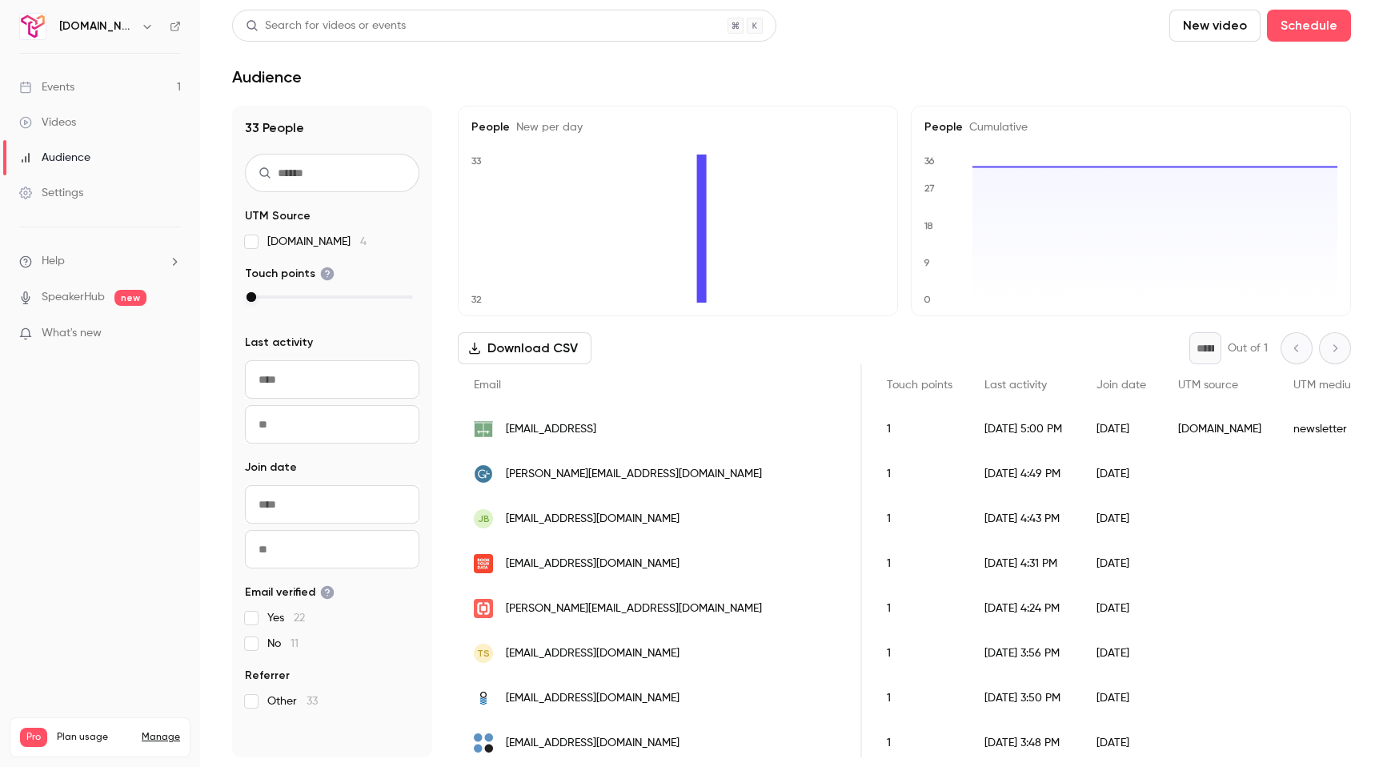
scroll to position [0, 274]
click at [61, 94] on div "Events" at bounding box center [46, 87] width 55 height 16
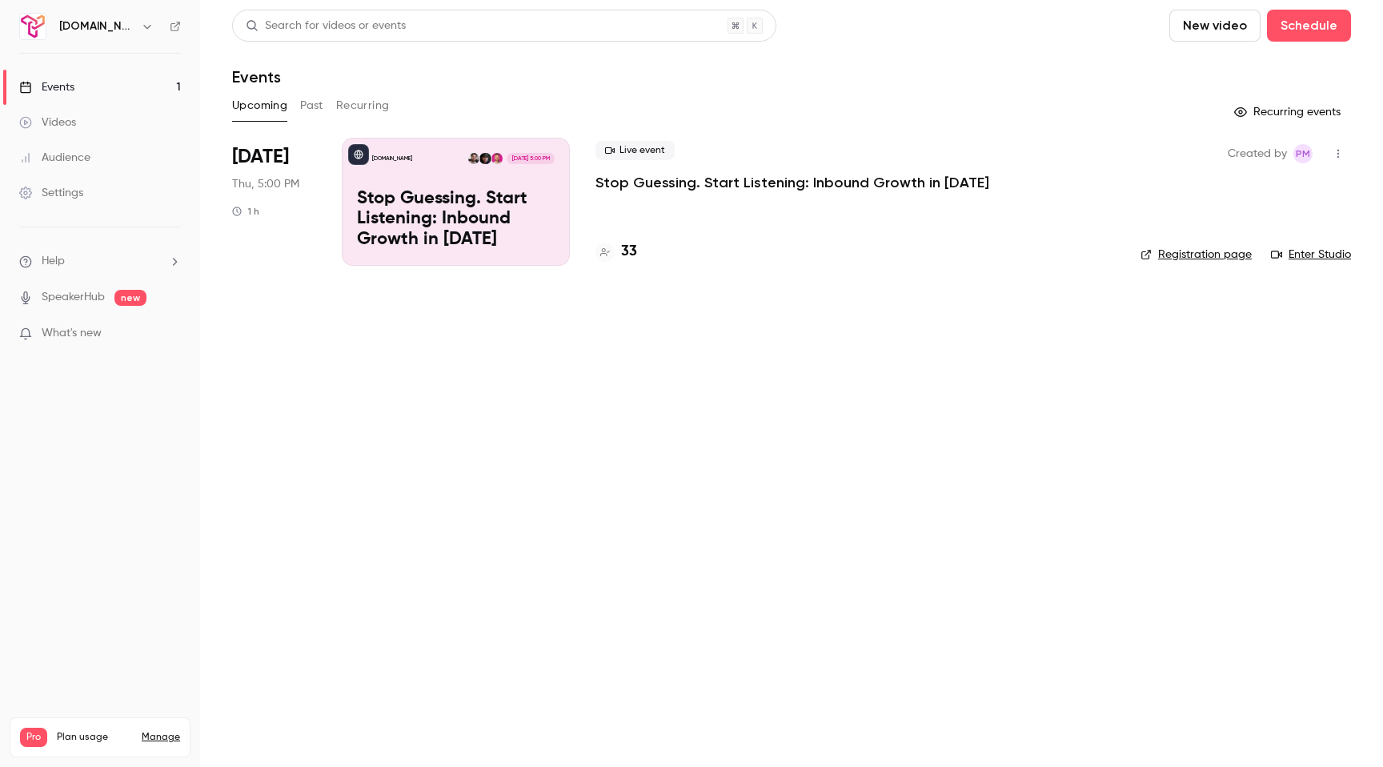
click at [1165, 252] on link "Registration page" at bounding box center [1196, 255] width 111 height 16
click at [179, 260] on icon "help-dropdown-opener" at bounding box center [174, 261] width 13 height 13
click at [179, 260] on div at bounding box center [691, 383] width 1383 height 767
click at [87, 299] on link "SpeakerHub" at bounding box center [73, 297] width 63 height 17
click at [520, 211] on p "Stop Guessing. Start Listening: Inbound Growth in [DATE]" at bounding box center [456, 220] width 198 height 62
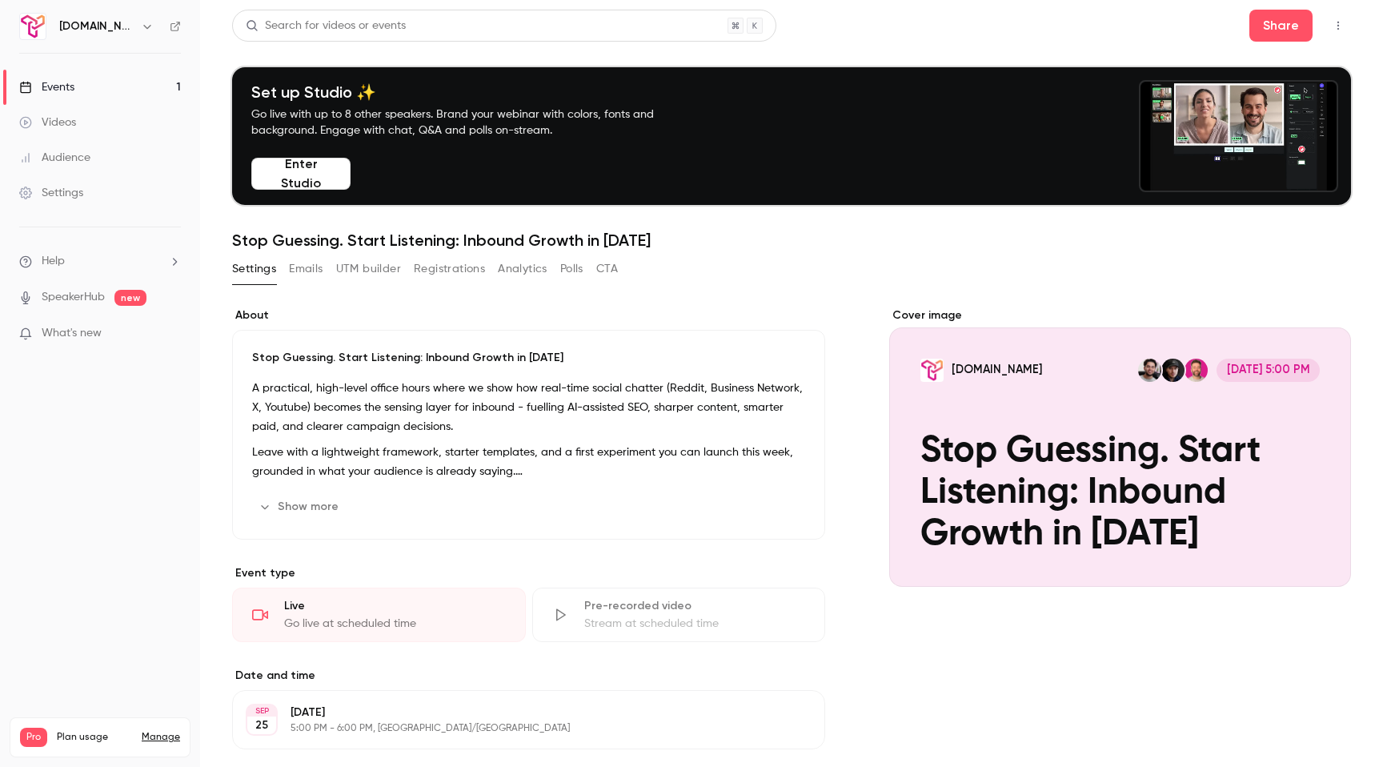
click at [74, 159] on div "Audience" at bounding box center [54, 158] width 71 height 16
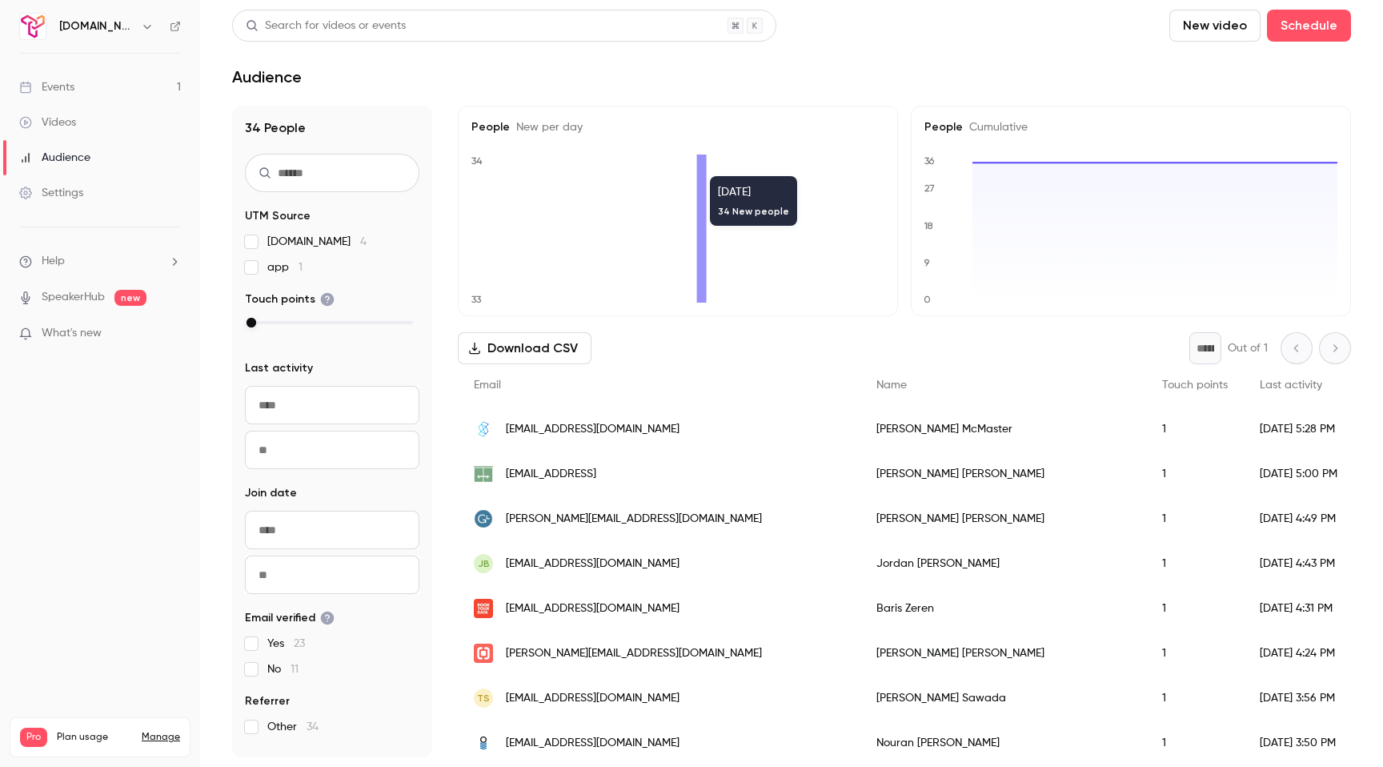
click at [78, 162] on div "Audience" at bounding box center [54, 158] width 71 height 16
click at [78, 86] on link "Events 1" at bounding box center [100, 87] width 200 height 35
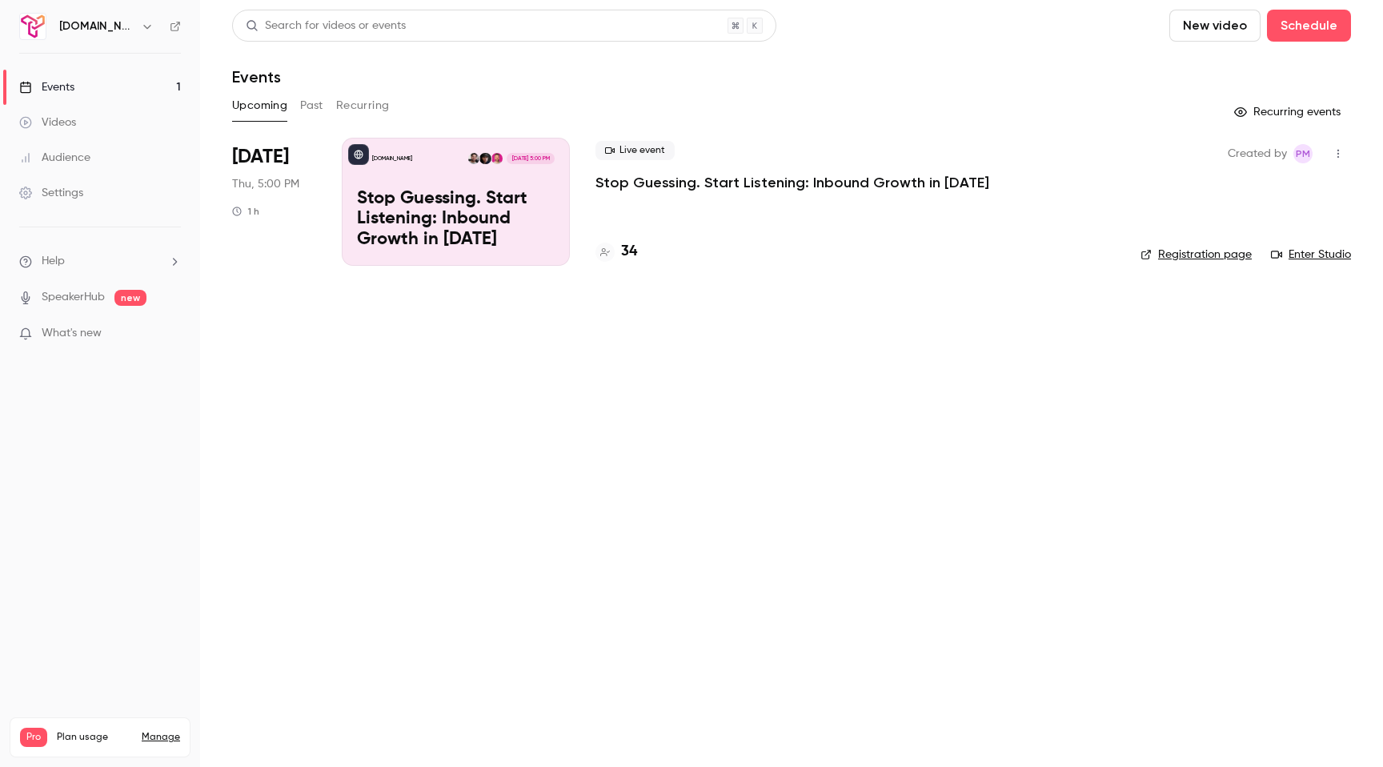
click at [63, 169] on link "Audience" at bounding box center [100, 157] width 200 height 35
